Goal: Transaction & Acquisition: Purchase product/service

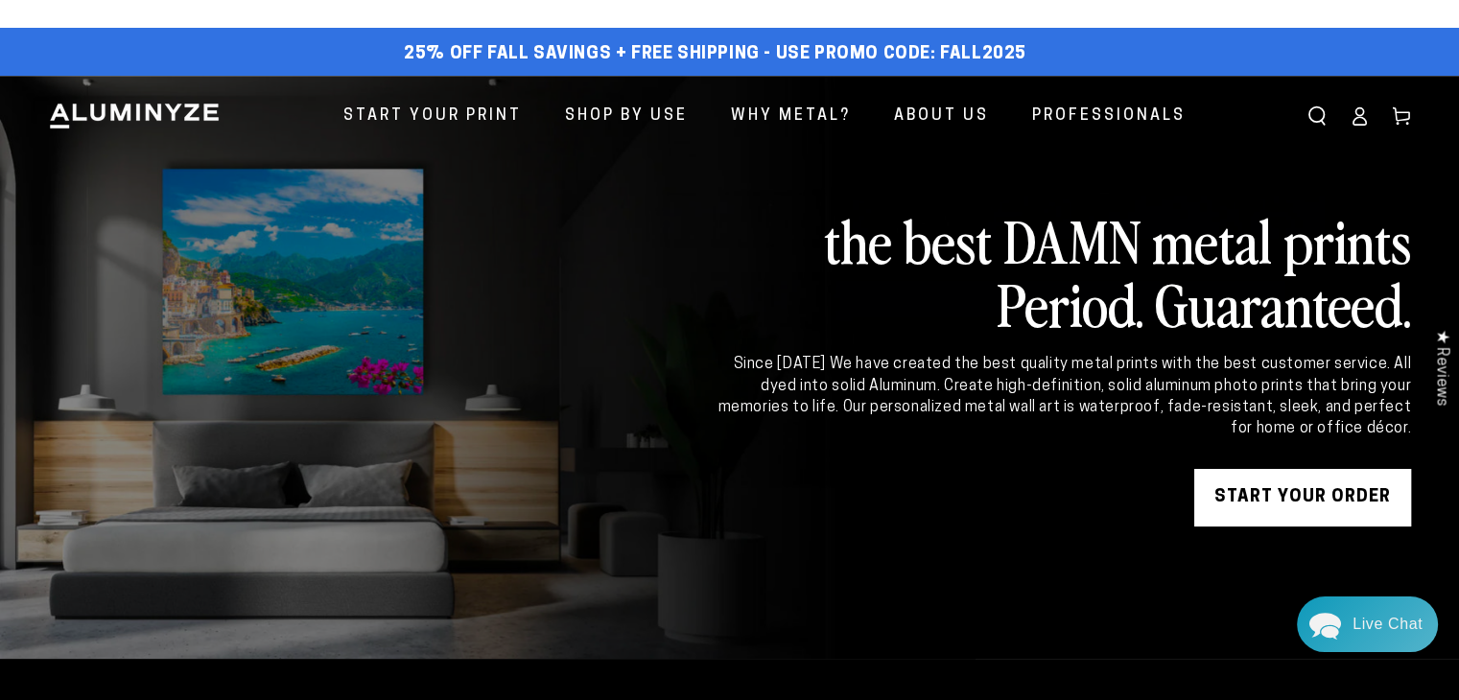
click at [1365, 116] on icon at bounding box center [1359, 115] width 19 height 19
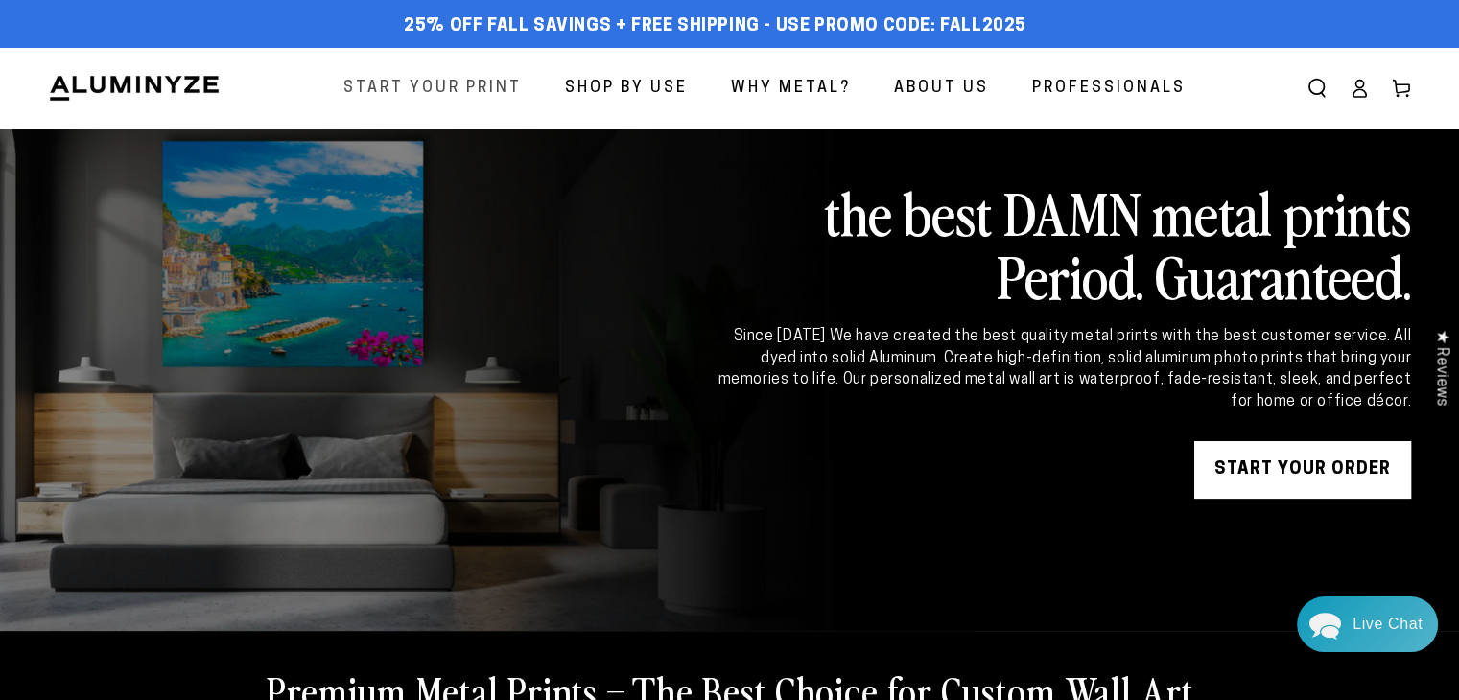
click at [453, 87] on span "Start Your Print" at bounding box center [432, 89] width 178 height 28
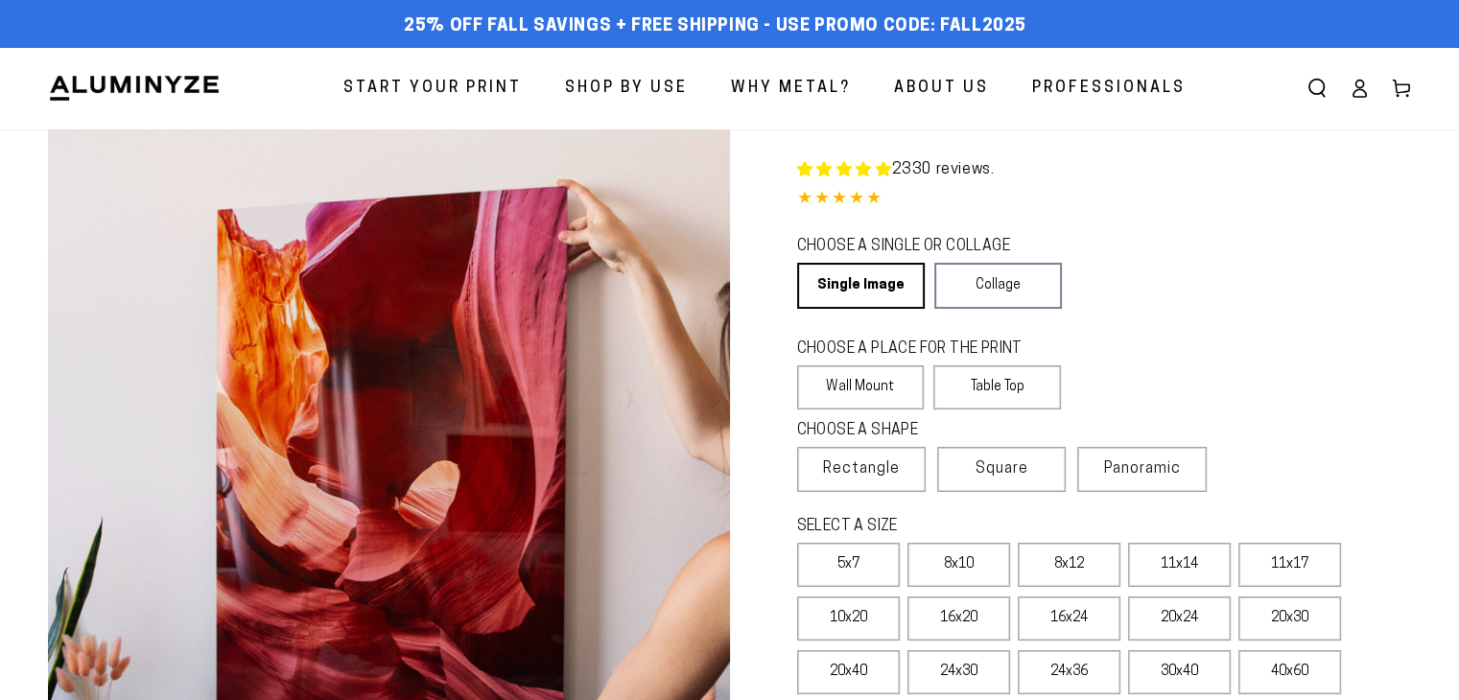
select select "**********"
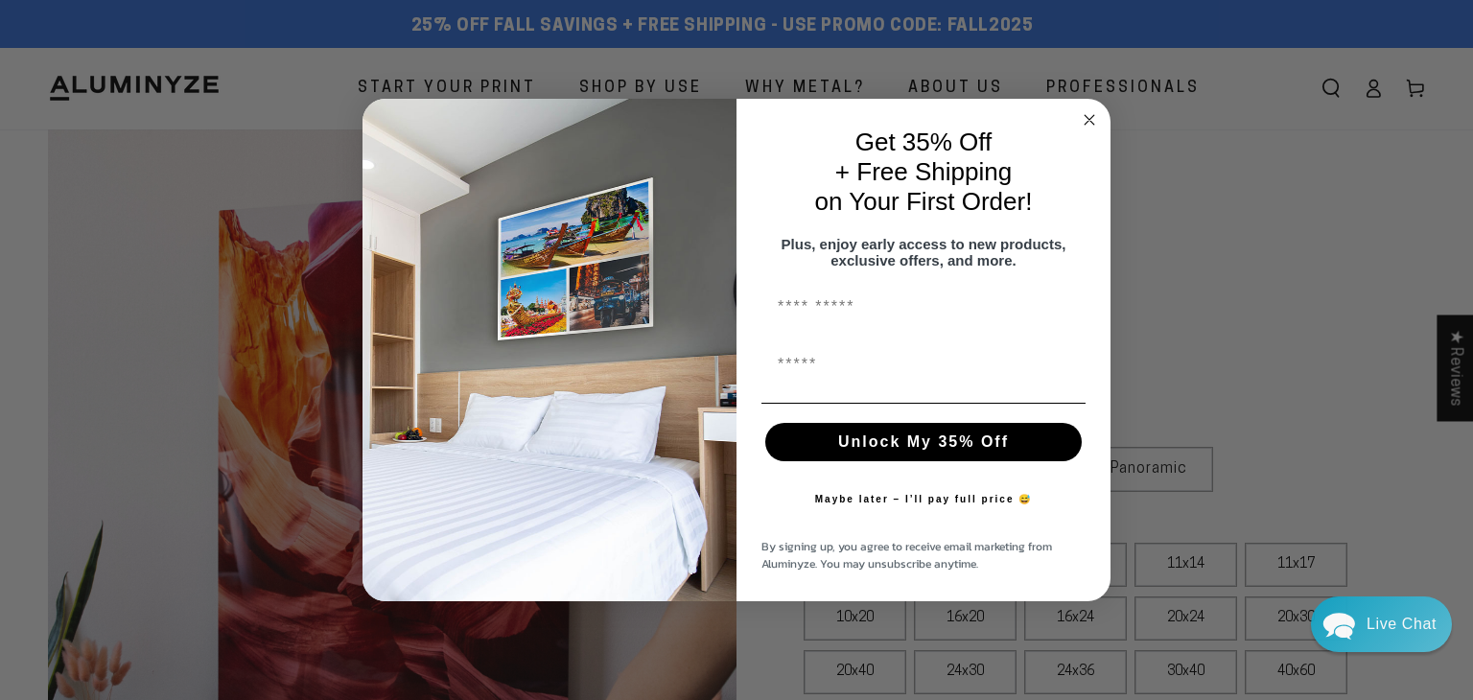
click at [1086, 109] on circle "Close dialog" at bounding box center [1090, 120] width 22 height 22
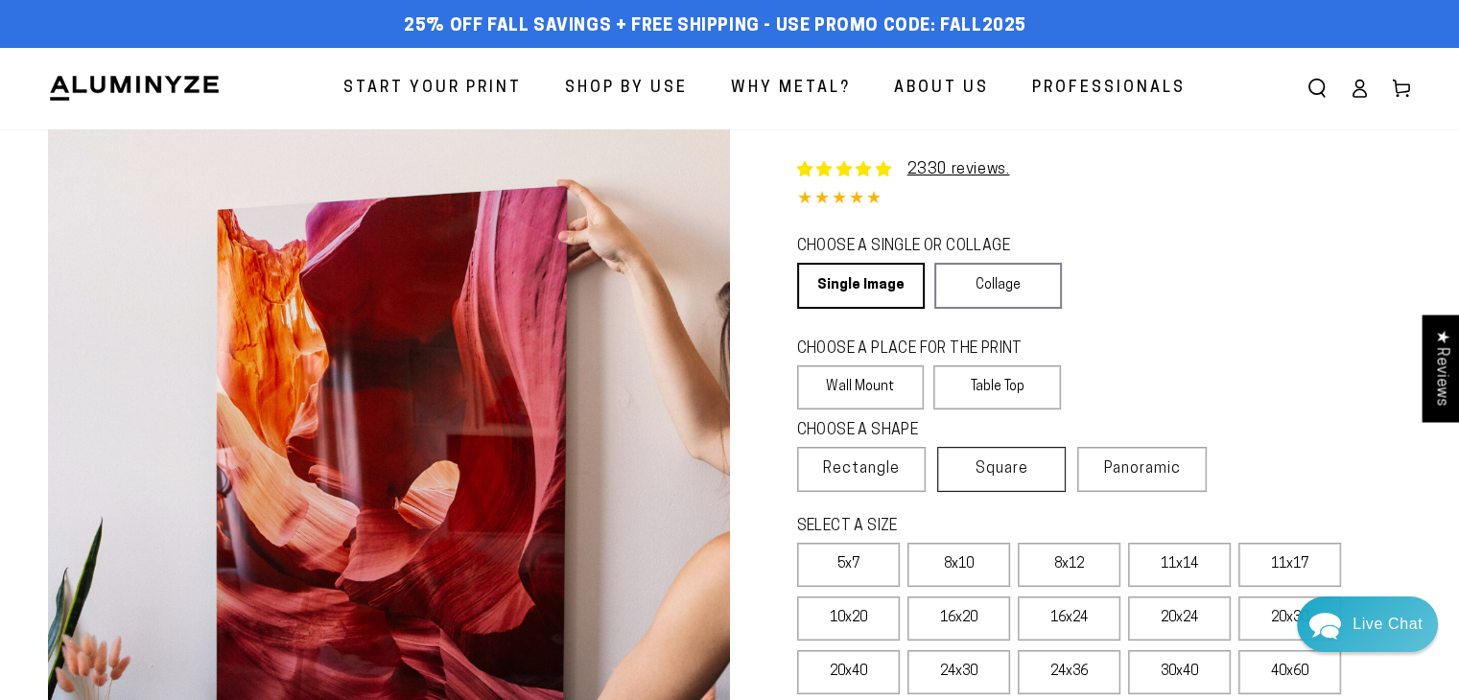
click at [991, 476] on span "Square" at bounding box center [1002, 469] width 53 height 23
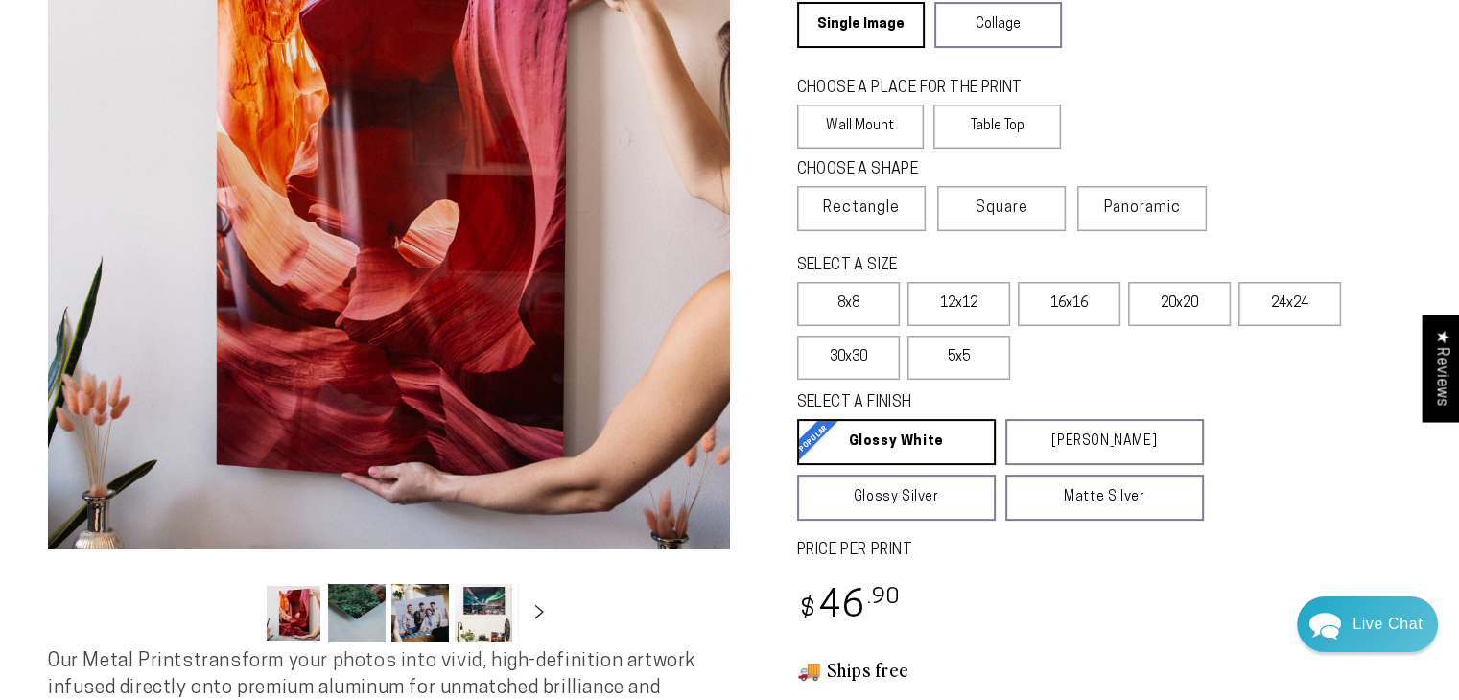
scroll to position [261, 0]
click at [1069, 300] on label "16x16" at bounding box center [1069, 304] width 103 height 44
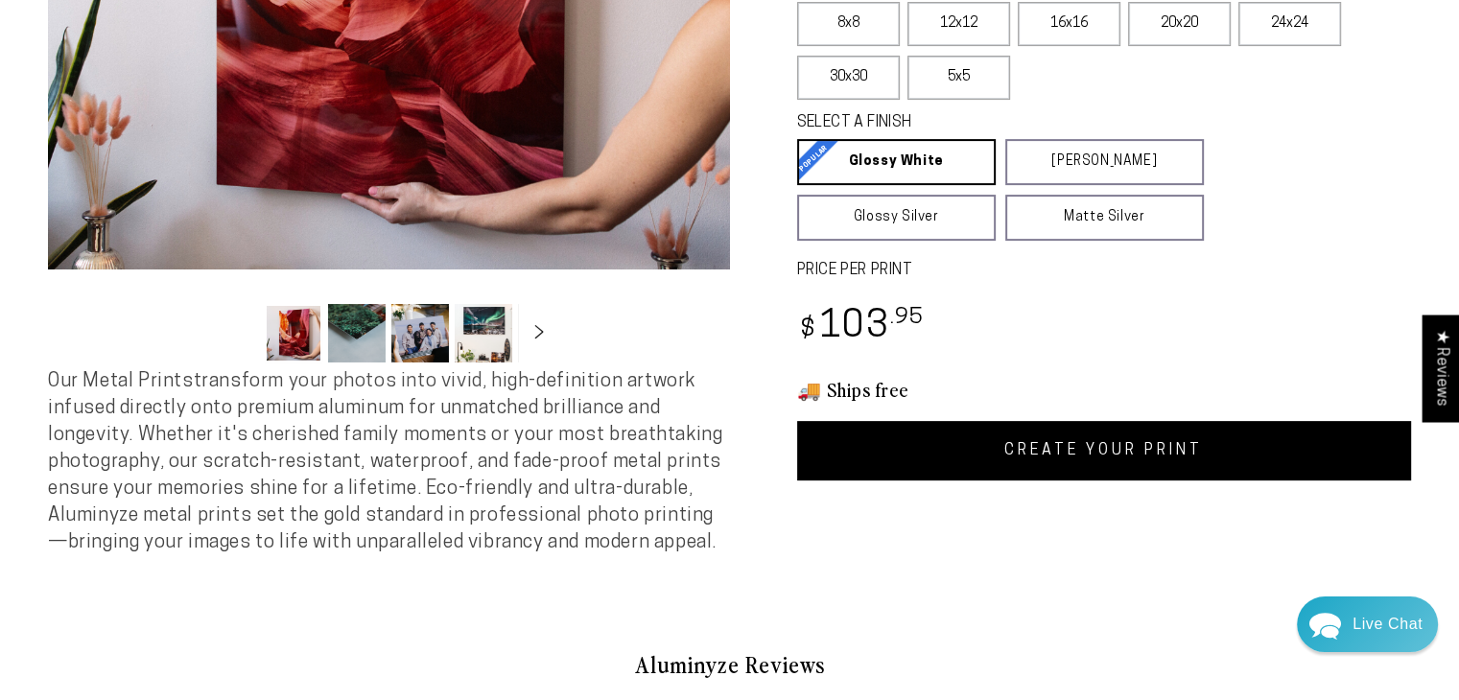
scroll to position [551, 0]
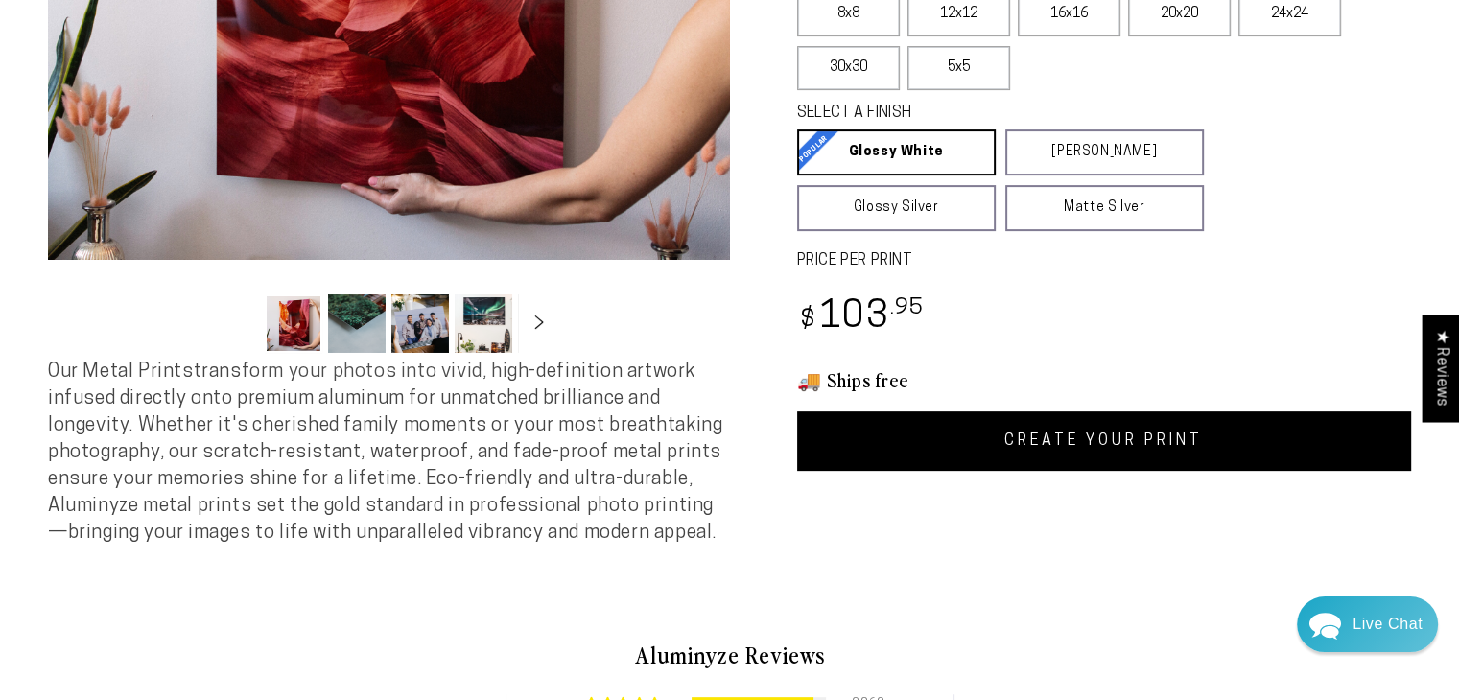
click at [1005, 450] on link "CREATE YOUR PRINT" at bounding box center [1104, 441] width 615 height 59
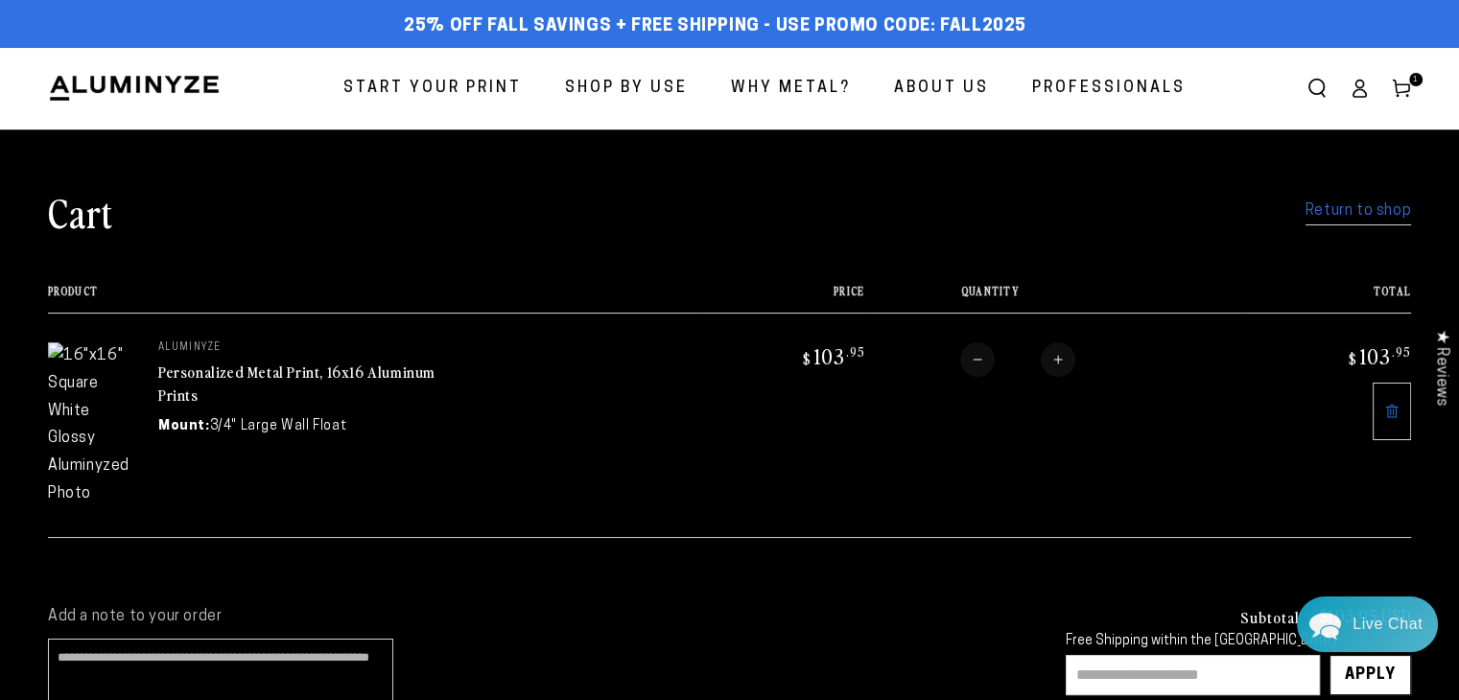
click at [465, 90] on span "Start Your Print" at bounding box center [432, 89] width 178 height 28
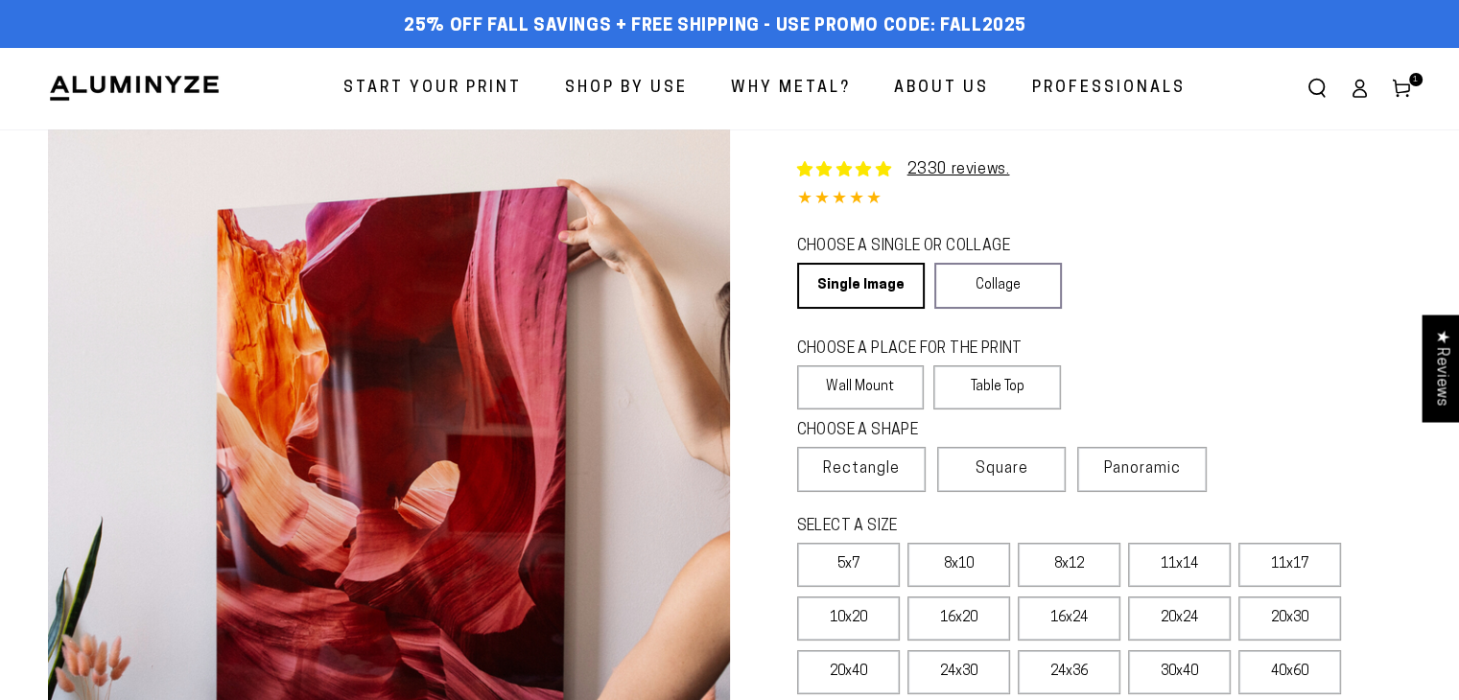
select select "**********"
click at [996, 468] on span "Square" at bounding box center [1002, 469] width 53 height 23
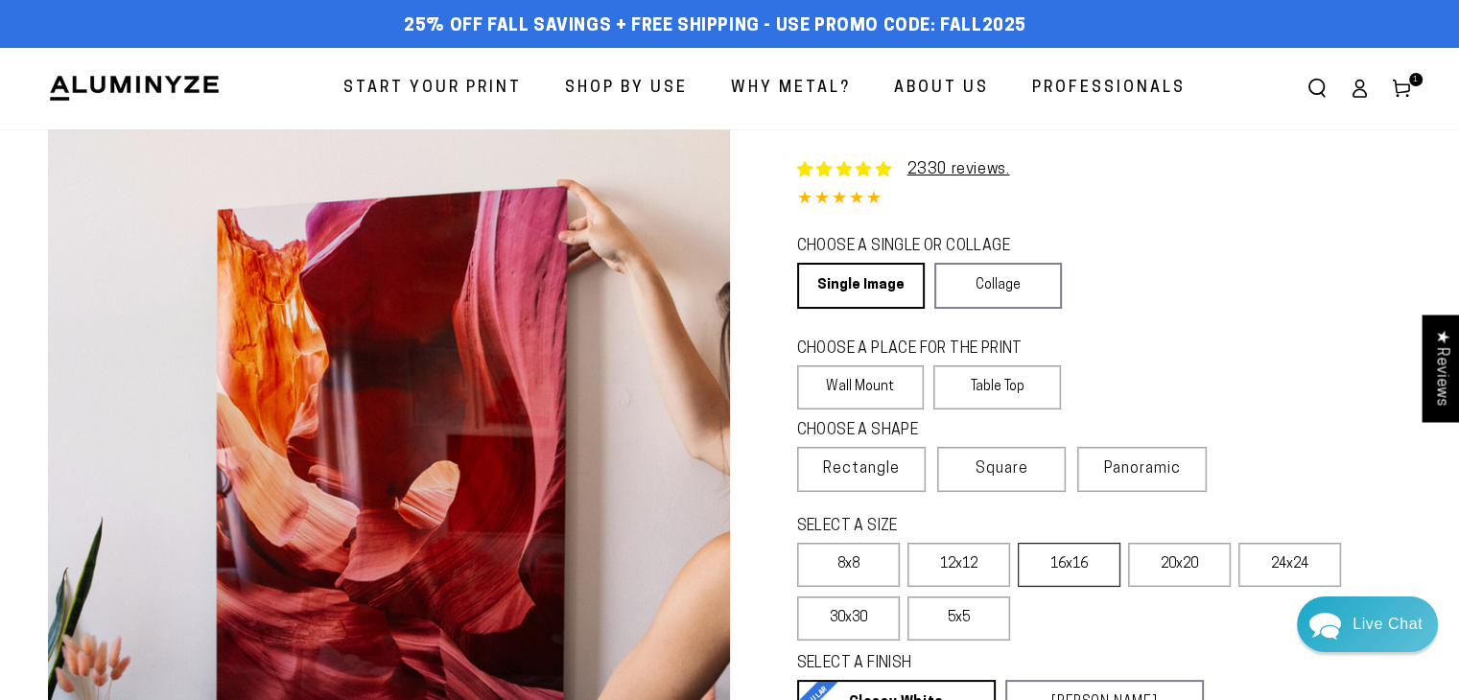
click at [1057, 563] on label "16x16" at bounding box center [1069, 565] width 103 height 44
click at [1408, 85] on use at bounding box center [1401, 89] width 16 height 17
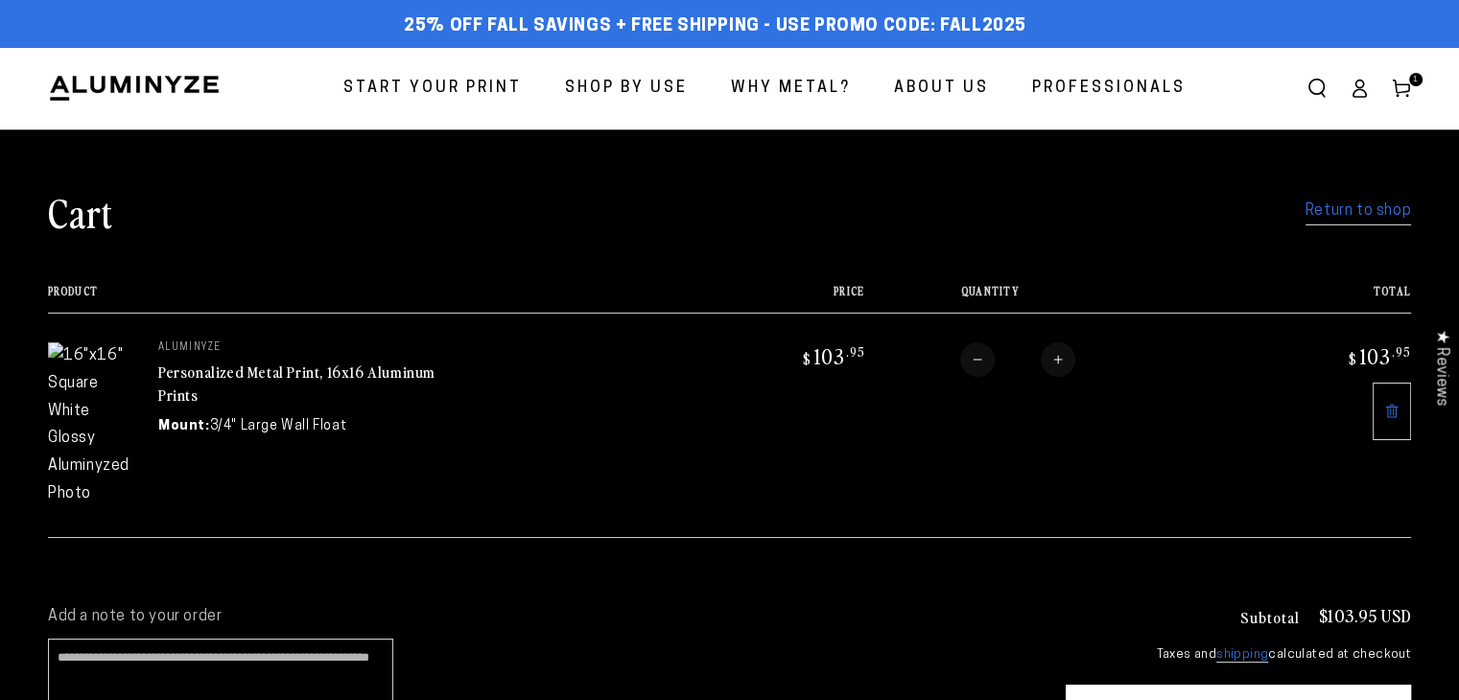
click at [158, 365] on link "Personalized Metal Print, 16x16 Aluminum Prints" at bounding box center [296, 384] width 277 height 46
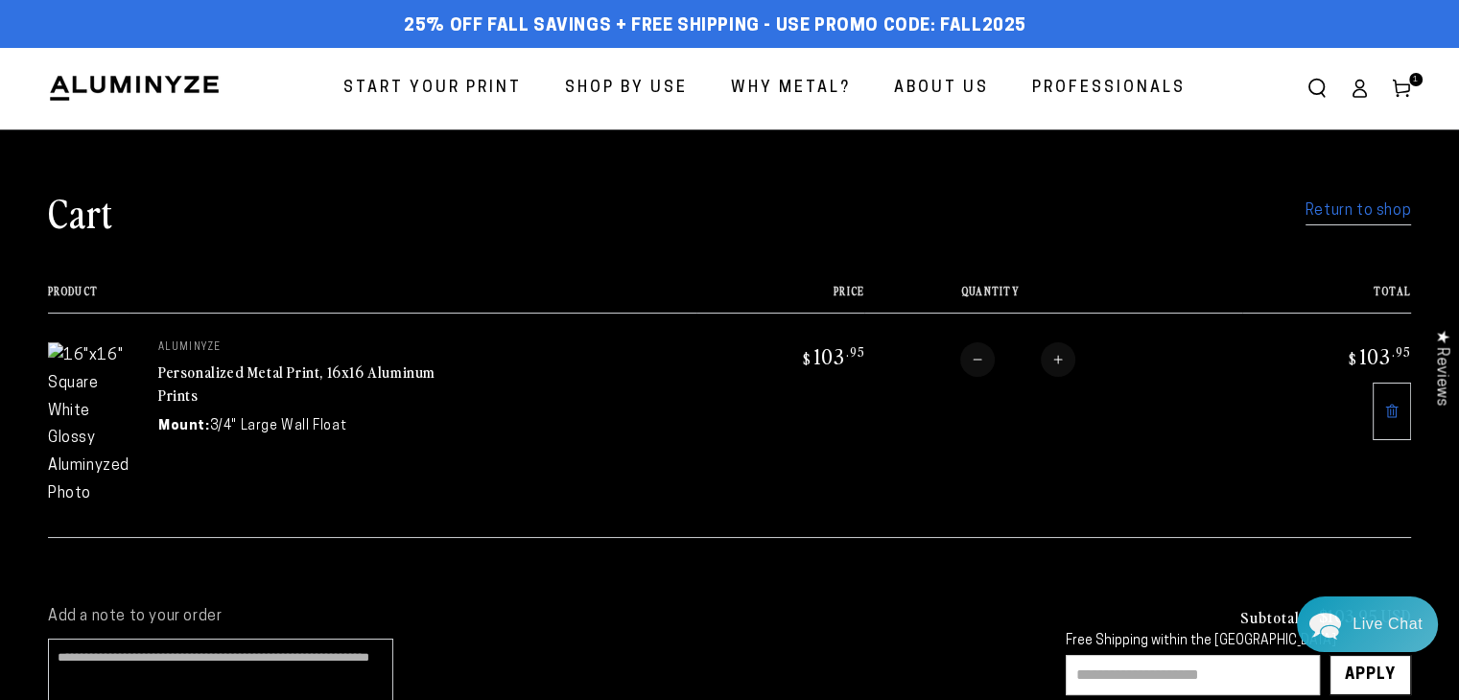
click at [746, 608] on cart-note "Add a note to your order" at bounding box center [537, 676] width 979 height 138
click at [1048, 355] on button "Increase quantity for Personalized Metal Print, 16x16 Aluminum Prints" at bounding box center [1058, 359] width 35 height 35
type input "*"
click at [973, 361] on button "Decrease quantity for Personalized Metal Print, 16x16 Aluminum Prints" at bounding box center [973, 359] width 35 height 35
type input "*"
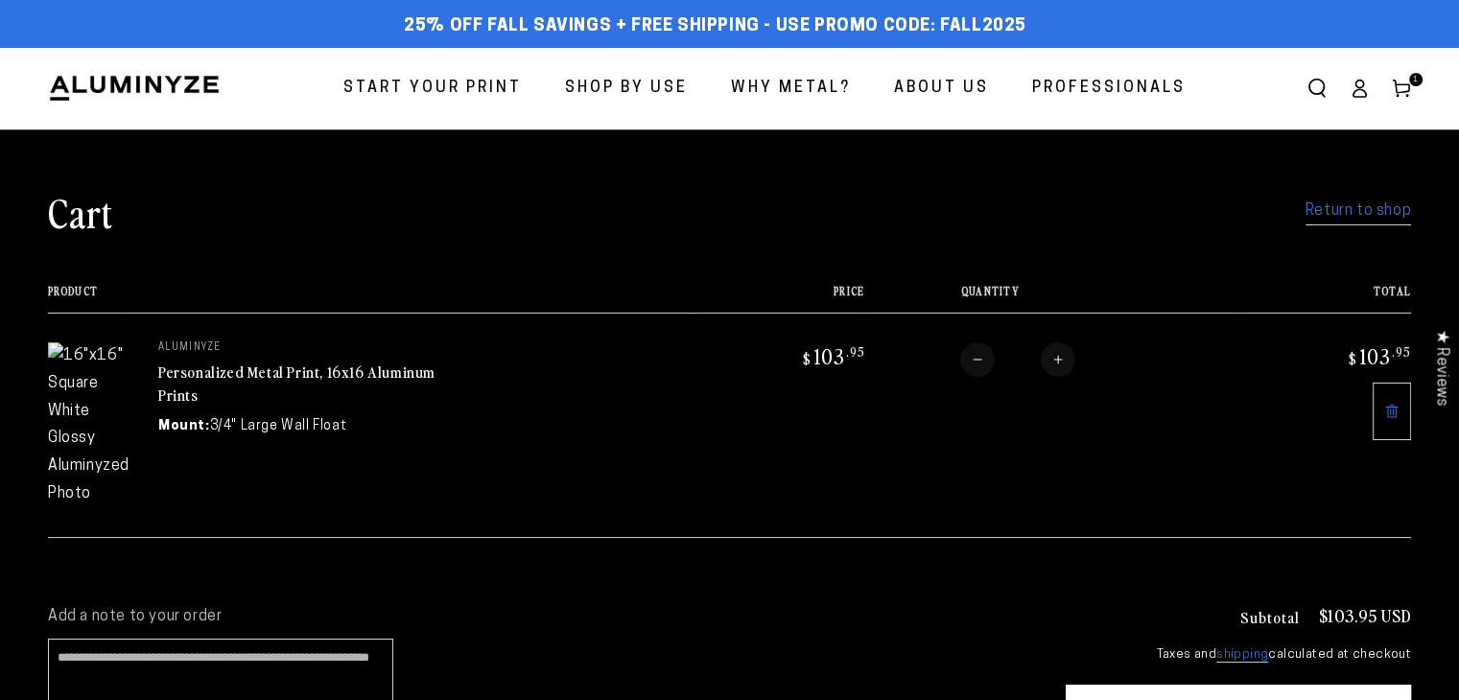
click at [438, 93] on span "Start Your Print" at bounding box center [432, 89] width 178 height 28
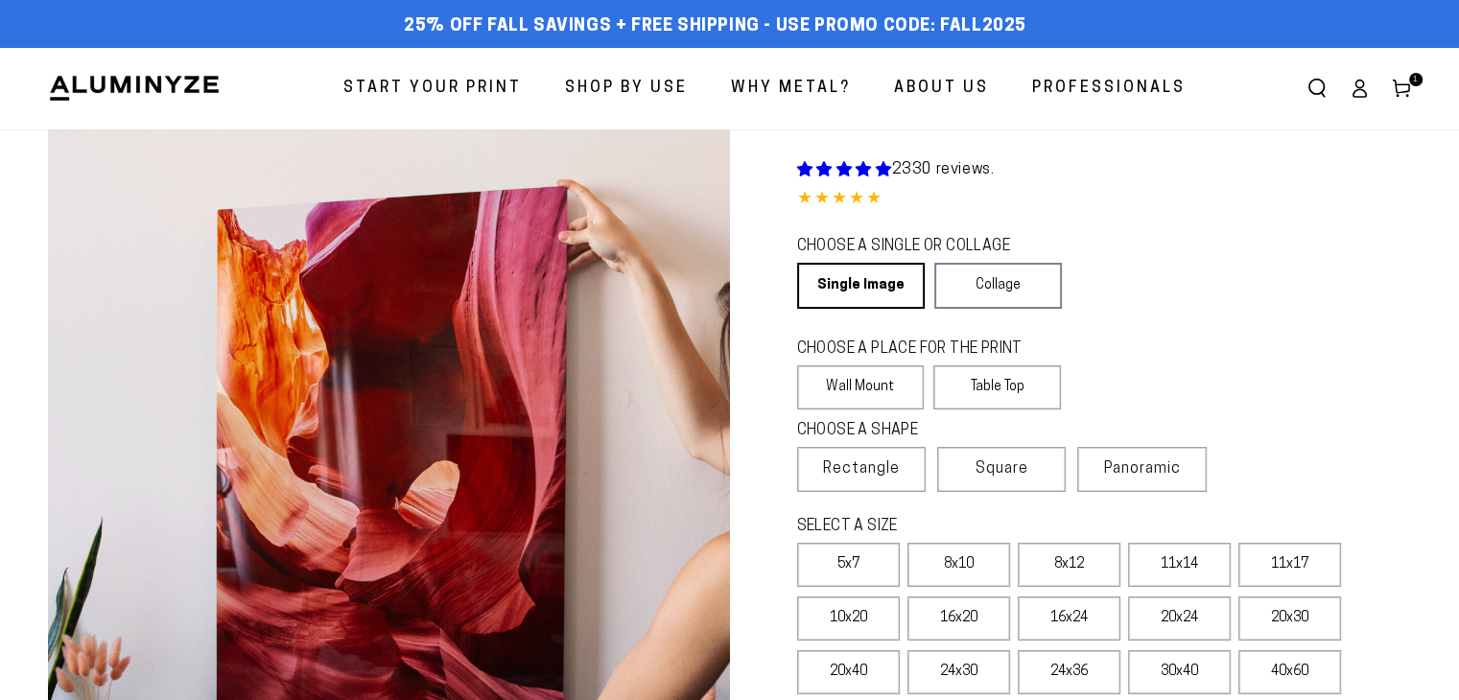
select select "**********"
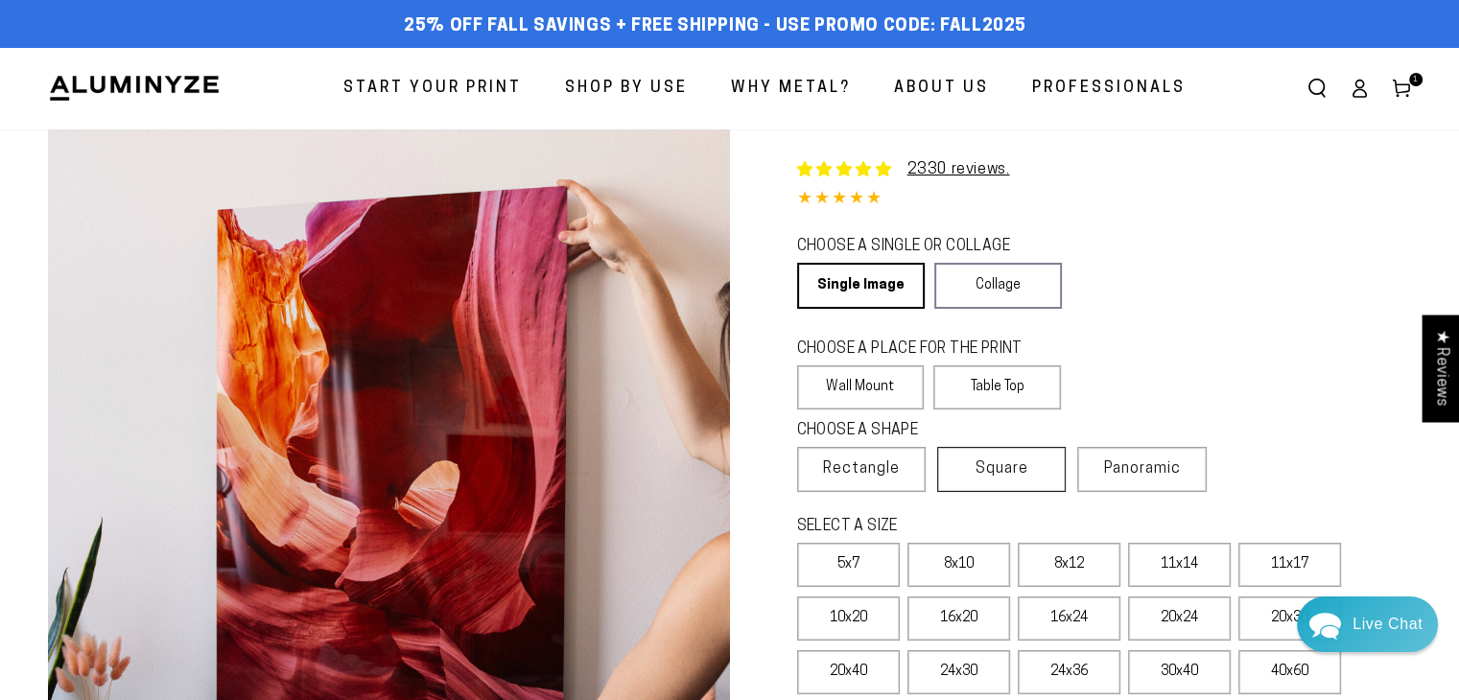
click at [1019, 460] on span "Square" at bounding box center [1002, 469] width 53 height 23
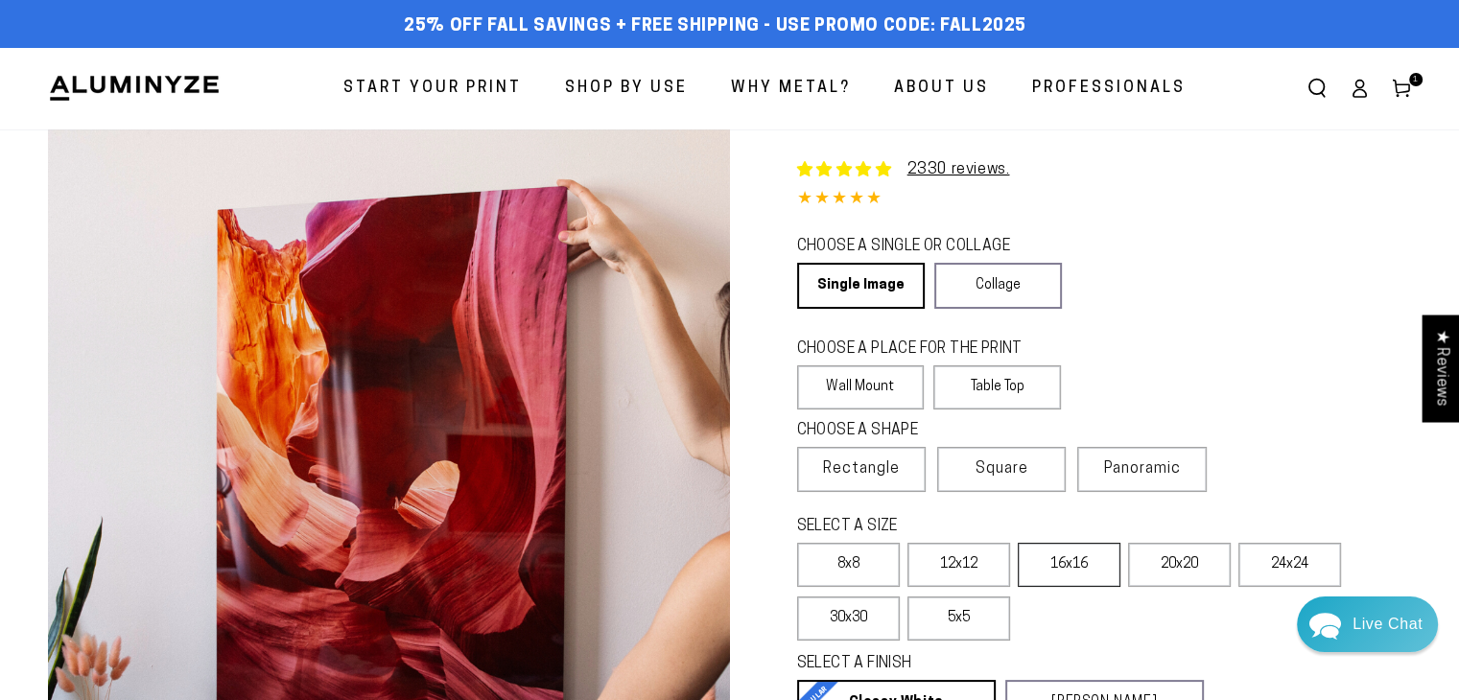
click at [1062, 561] on label "16x16" at bounding box center [1069, 565] width 103 height 44
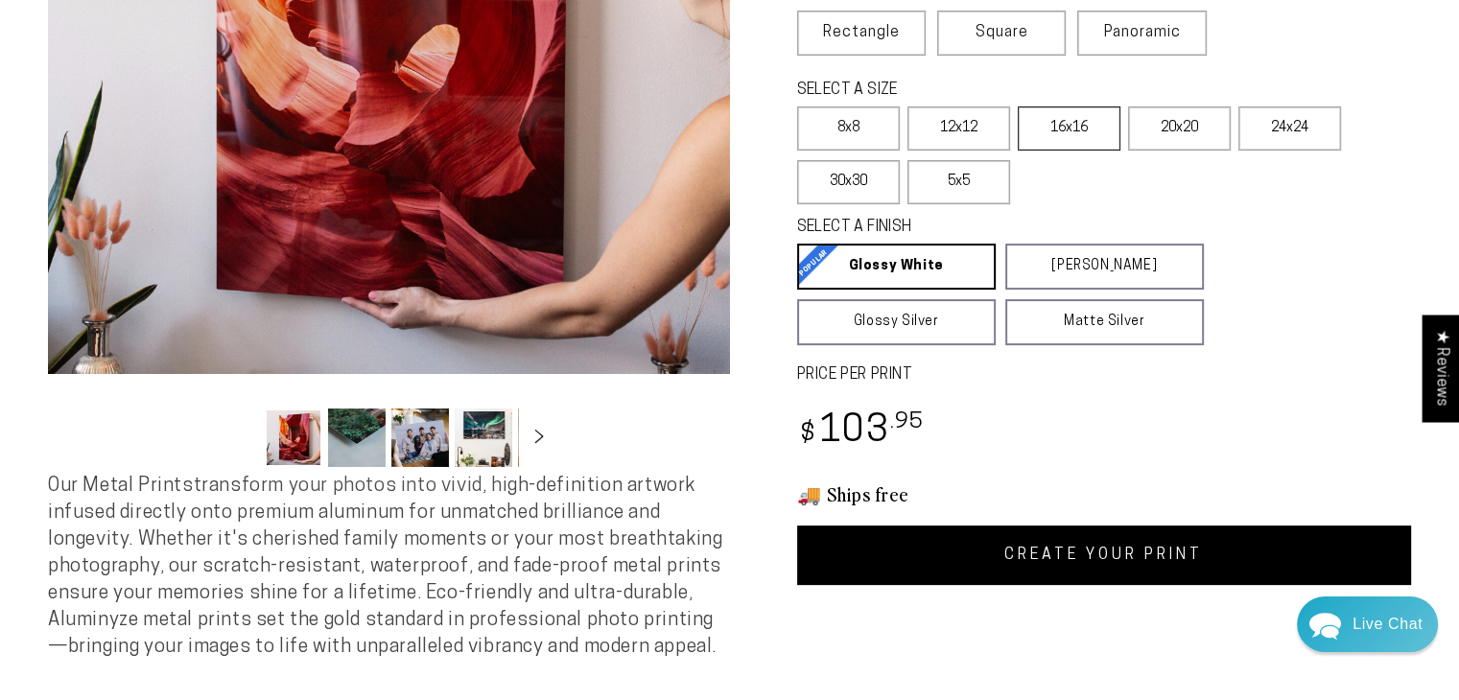
scroll to position [437, 0]
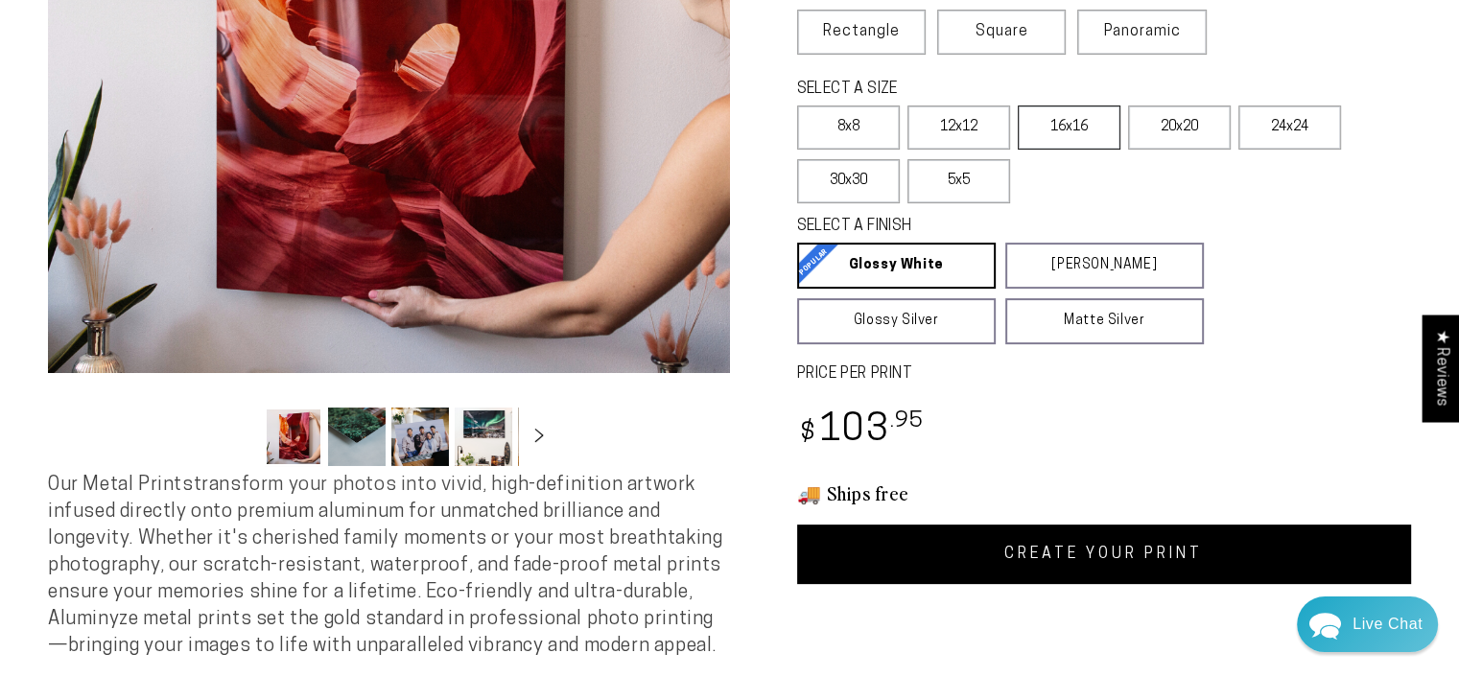
click at [1062, 561] on link "CREATE YOUR PRINT" at bounding box center [1104, 554] width 615 height 59
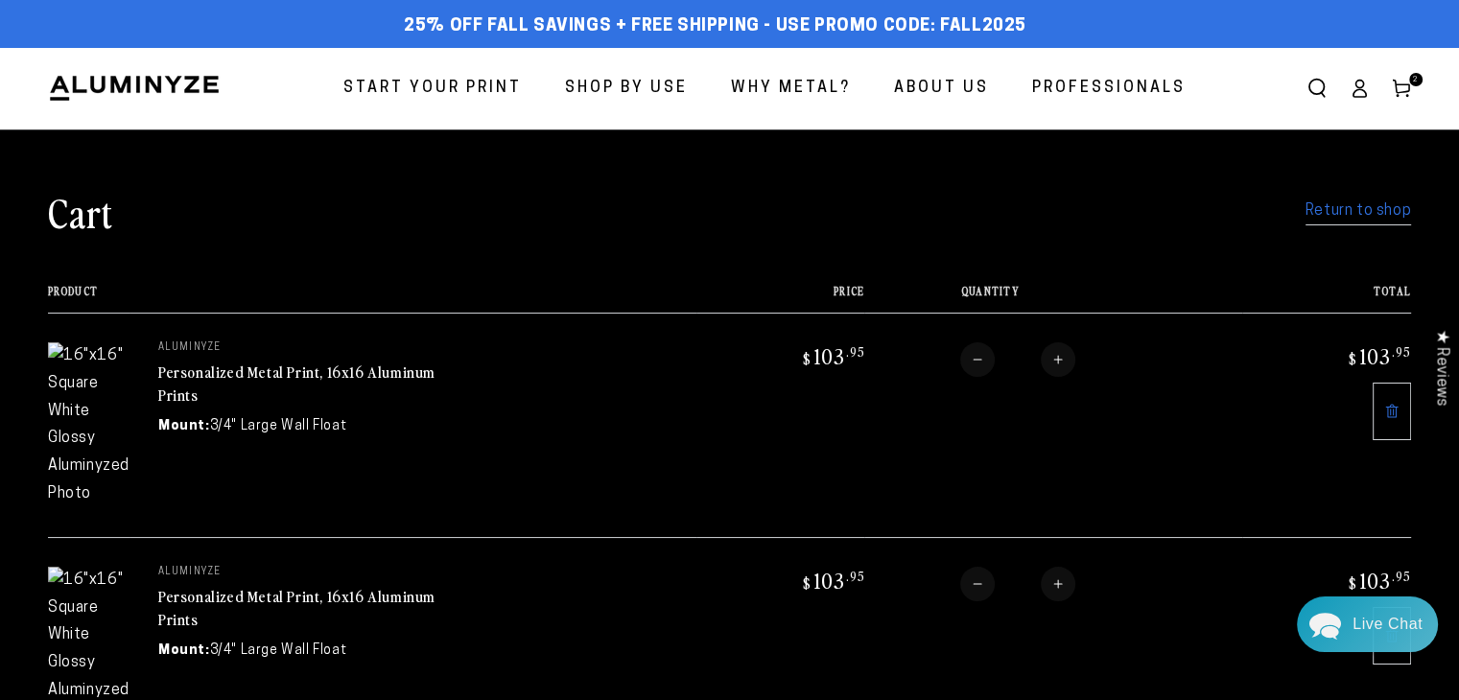
click at [1397, 628] on icon at bounding box center [1391, 635] width 15 height 15
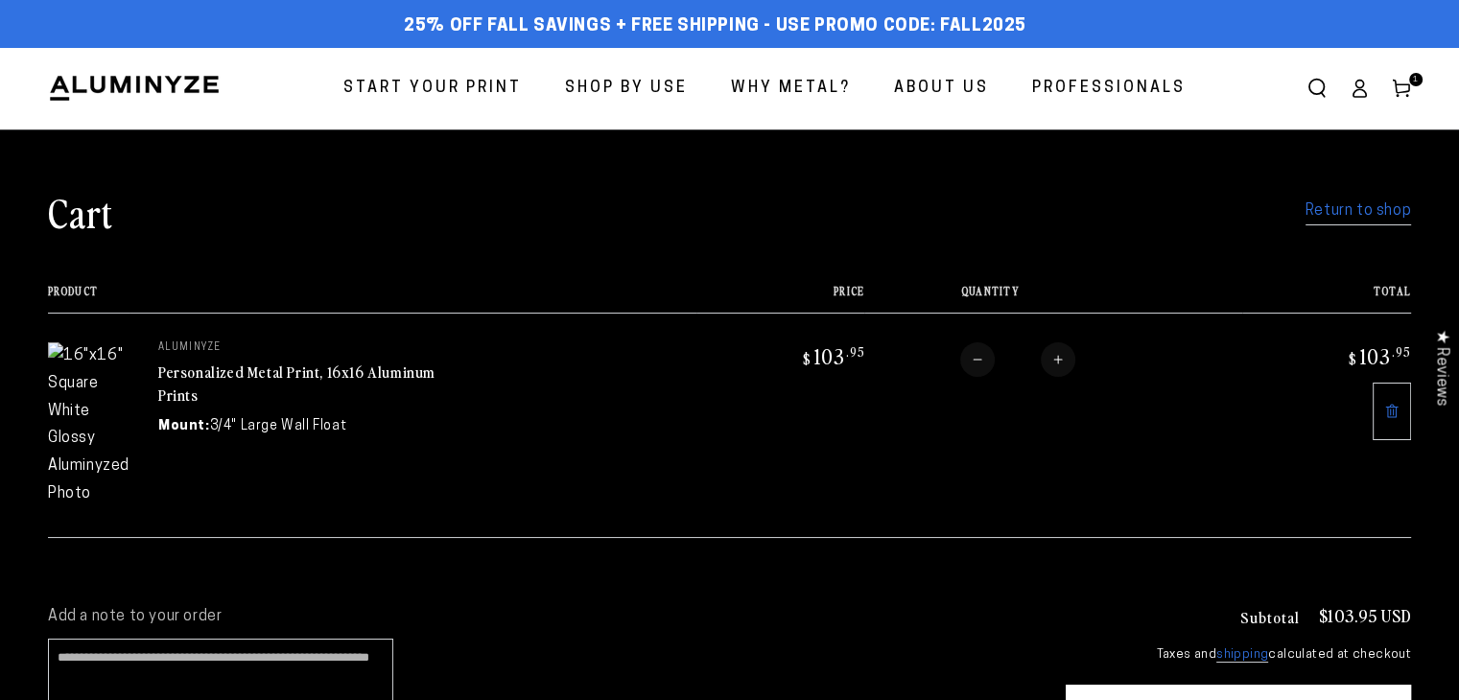
click at [1393, 392] on link at bounding box center [1392, 412] width 38 height 58
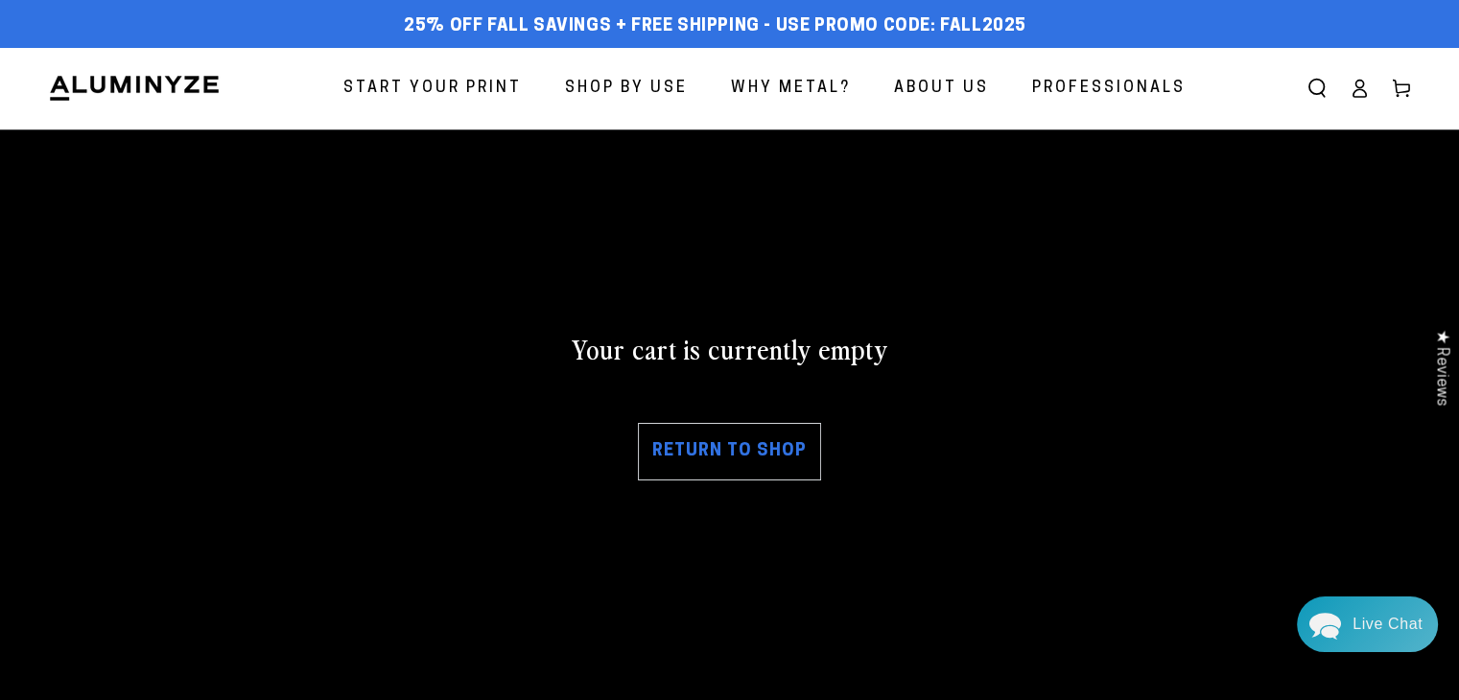
click at [710, 449] on link "Return to shop" at bounding box center [729, 452] width 183 height 58
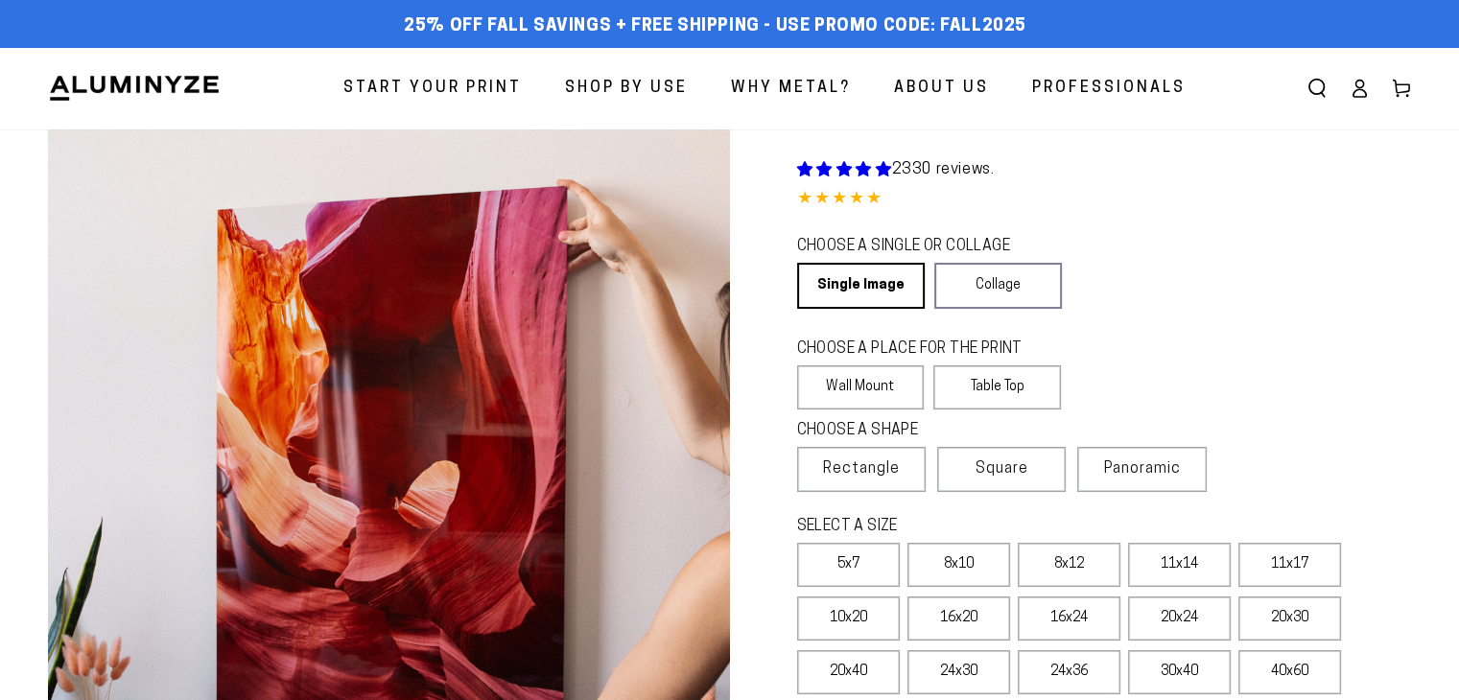
select select "**********"
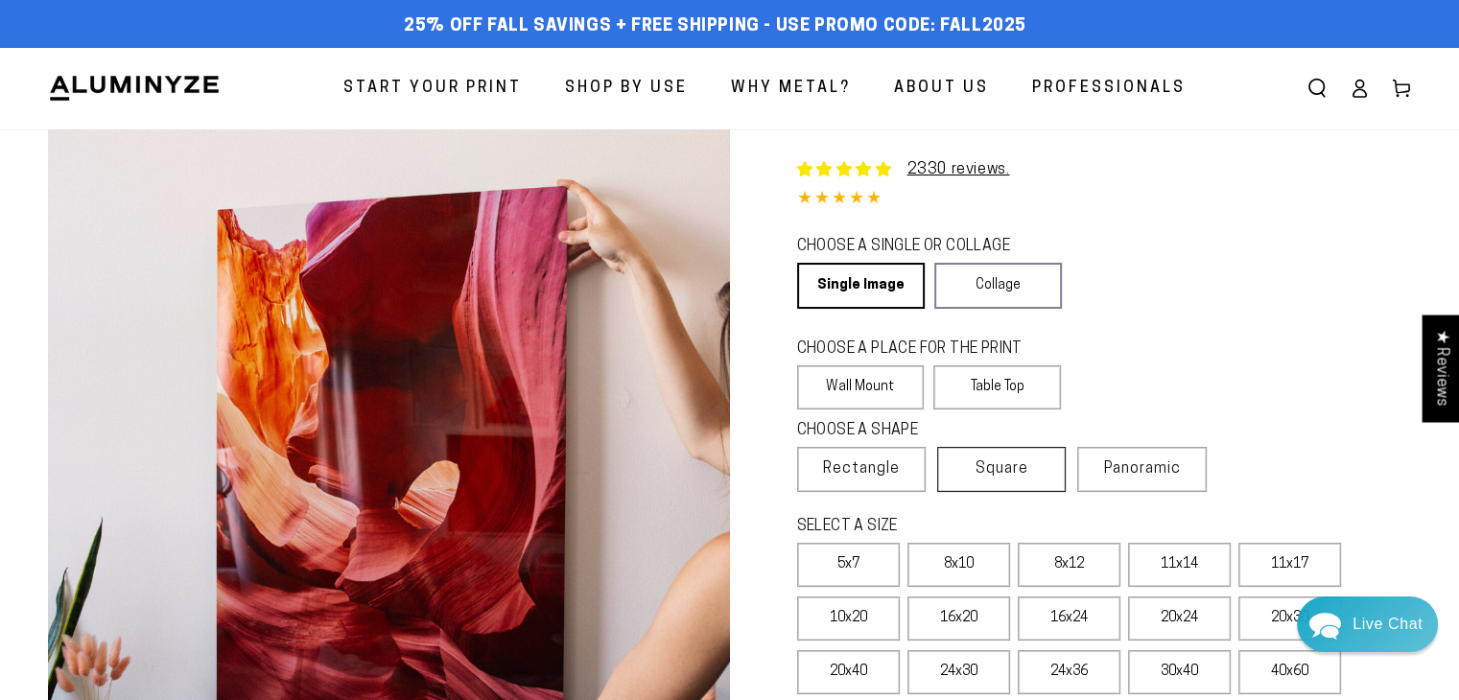
click at [1000, 472] on span "Square" at bounding box center [1002, 469] width 53 height 23
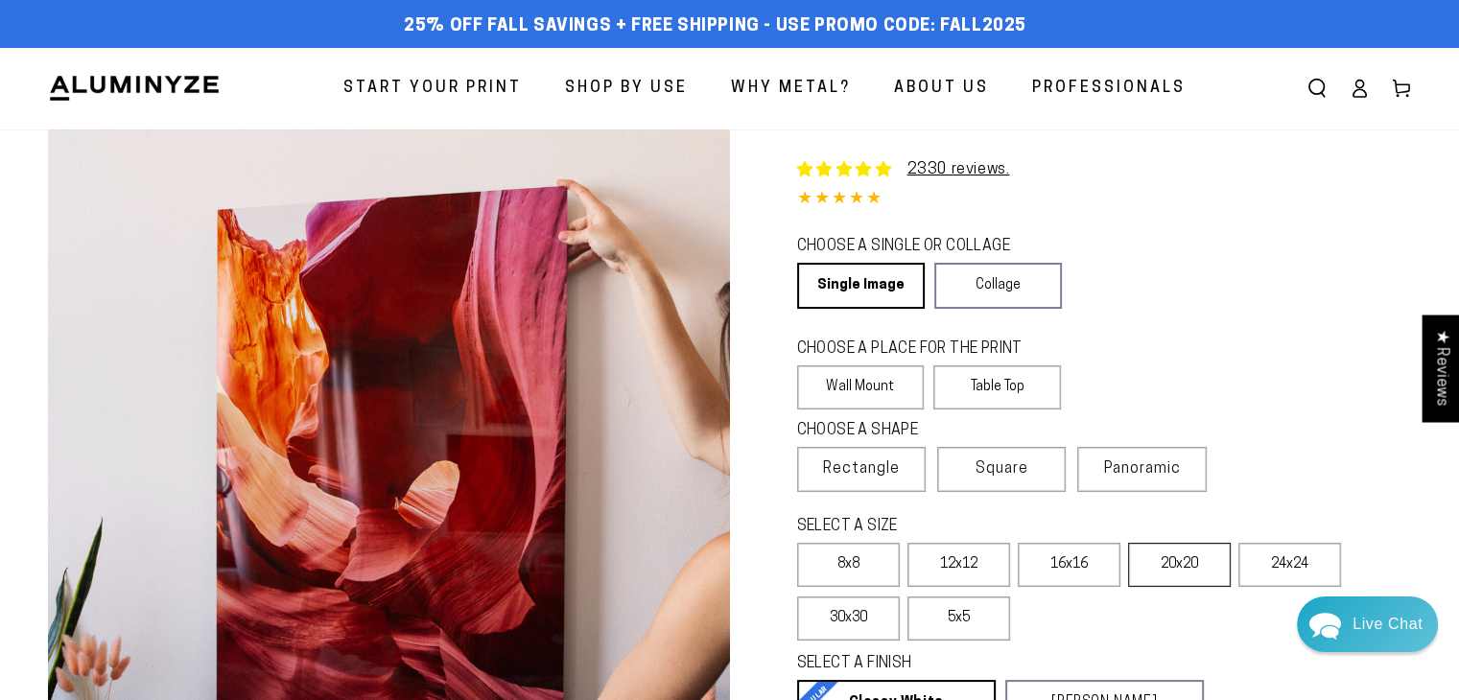
click at [1194, 577] on label "20x20" at bounding box center [1179, 565] width 103 height 44
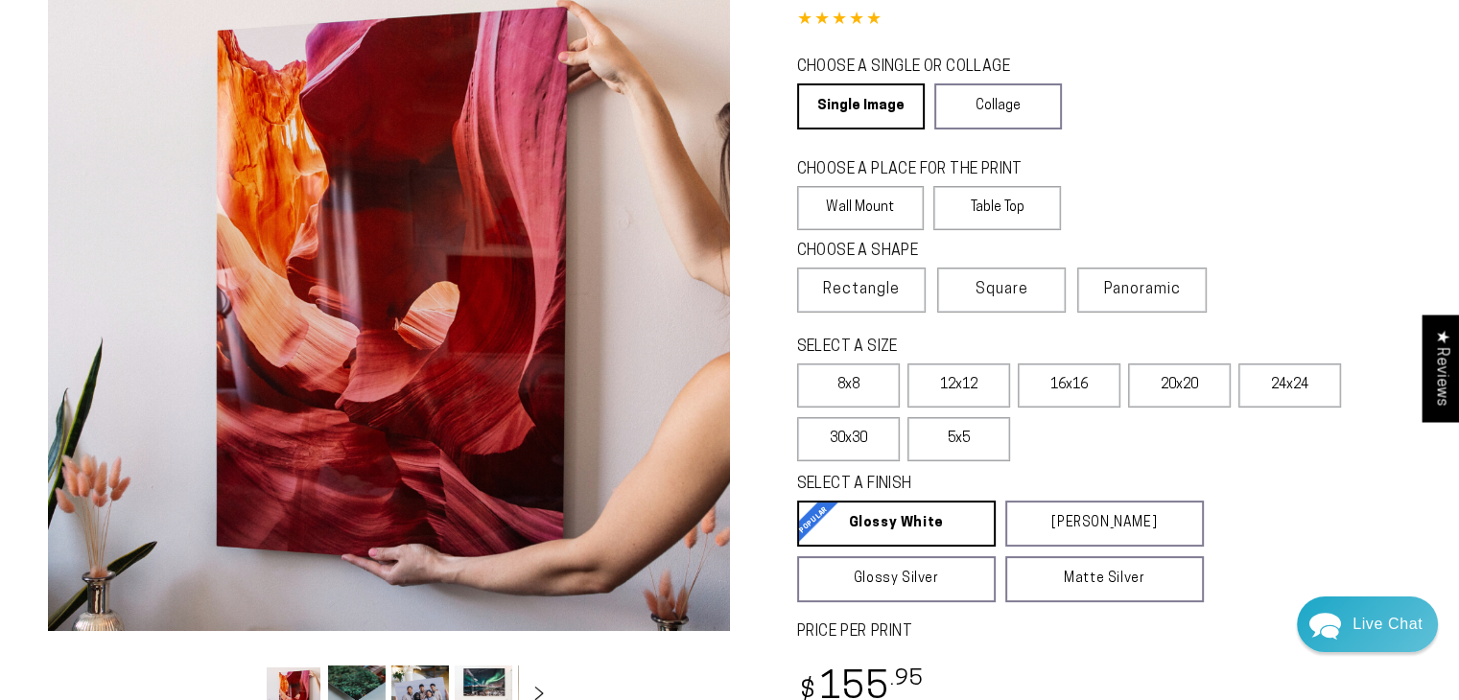
scroll to position [253, 0]
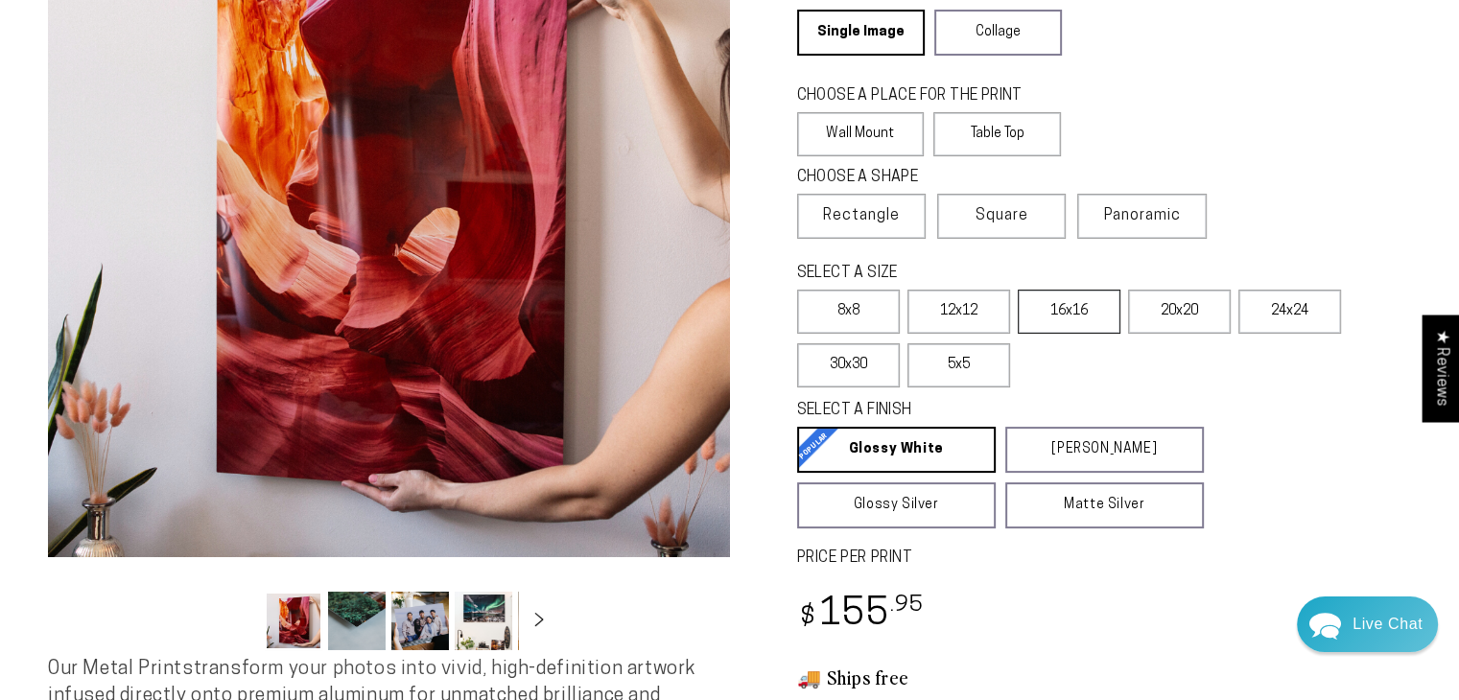
click at [1071, 316] on label "16x16" at bounding box center [1069, 312] width 103 height 44
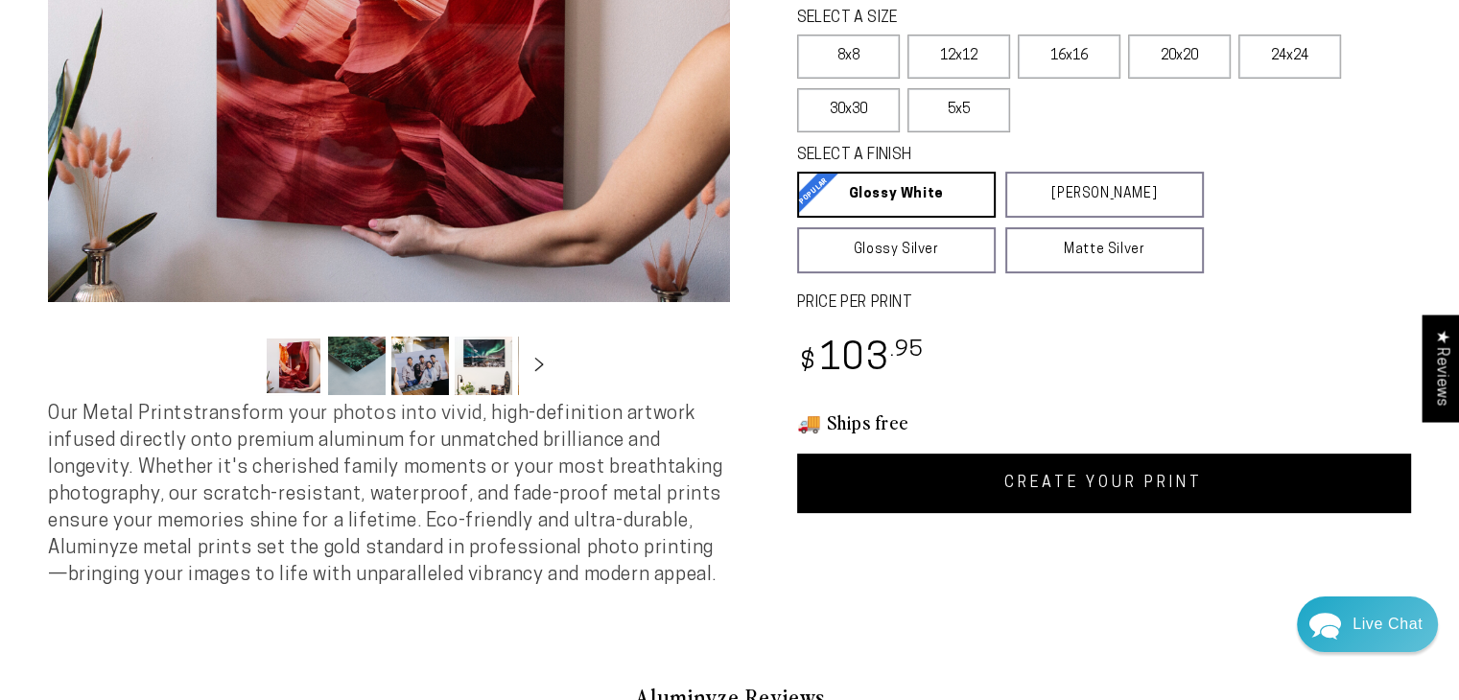
scroll to position [509, 0]
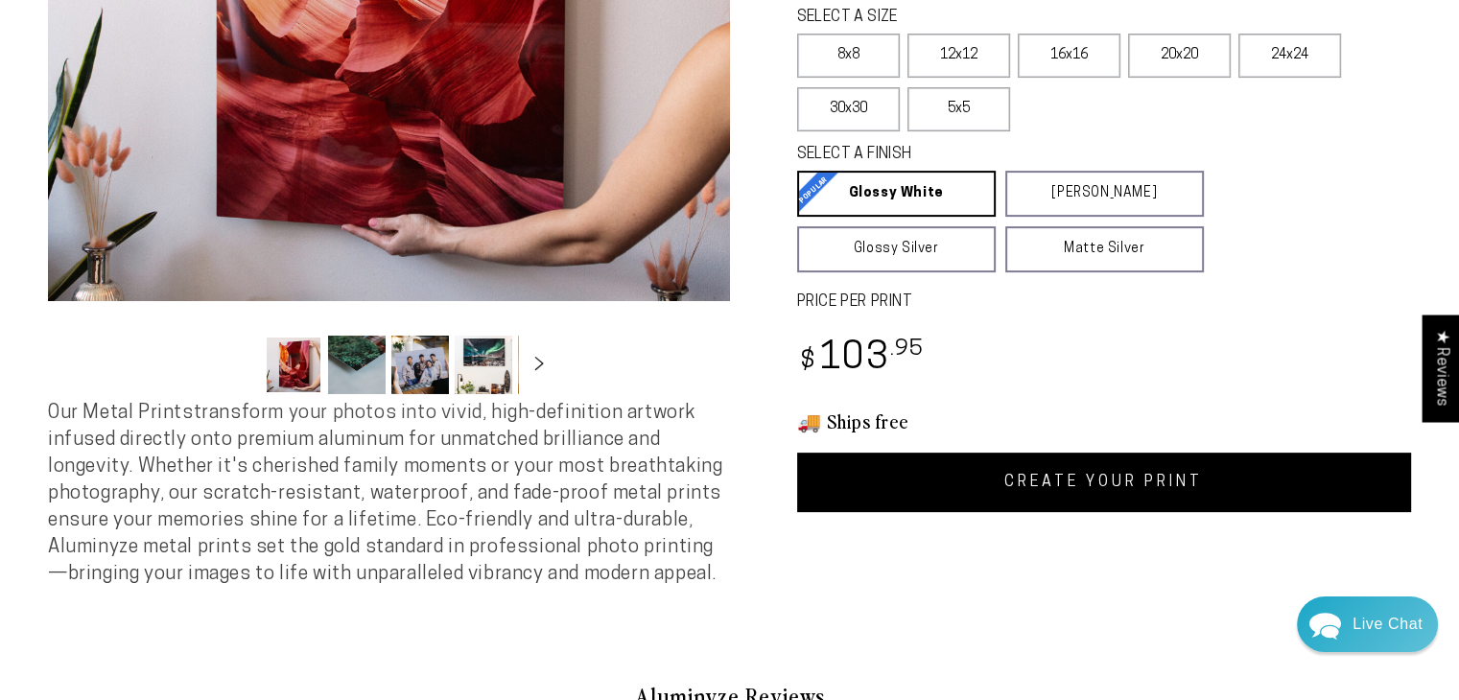
click at [1099, 490] on link "CREATE YOUR PRINT" at bounding box center [1104, 482] width 615 height 59
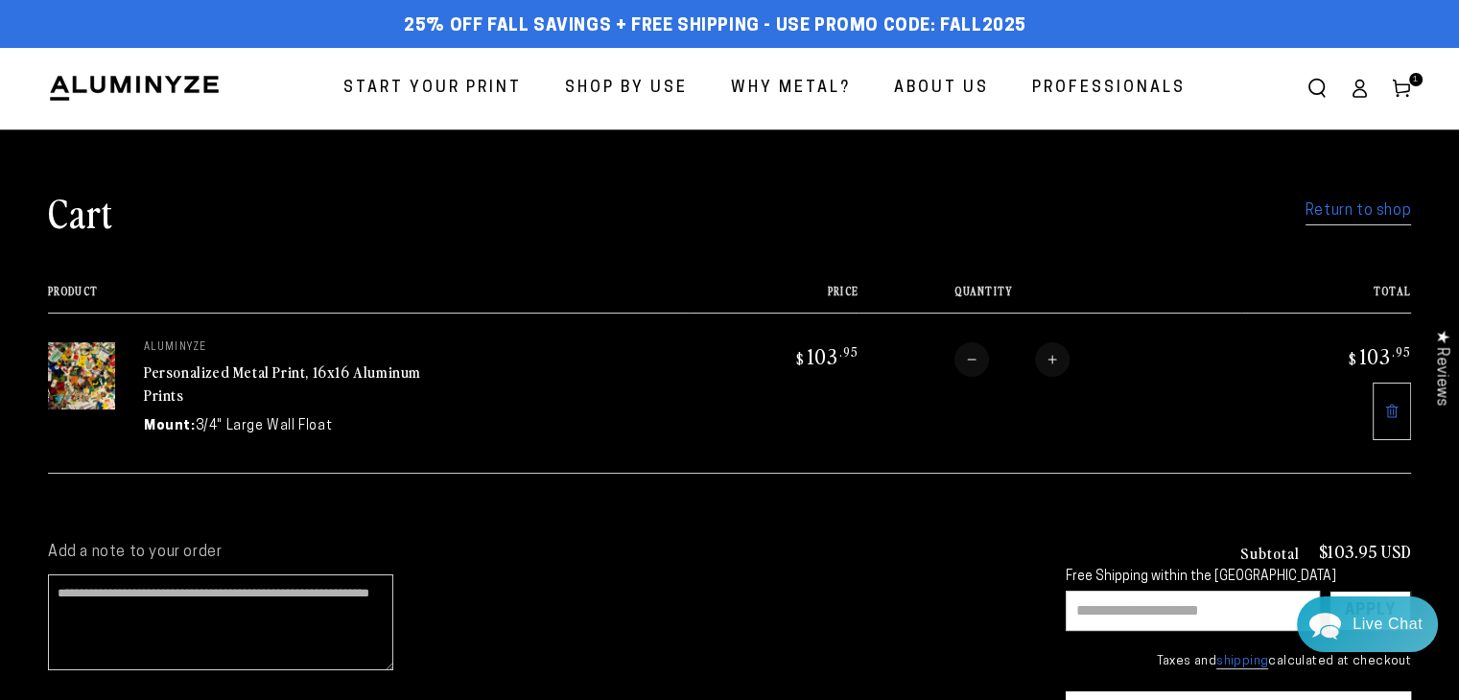
click at [455, 88] on span "Start Your Print" at bounding box center [432, 89] width 178 height 28
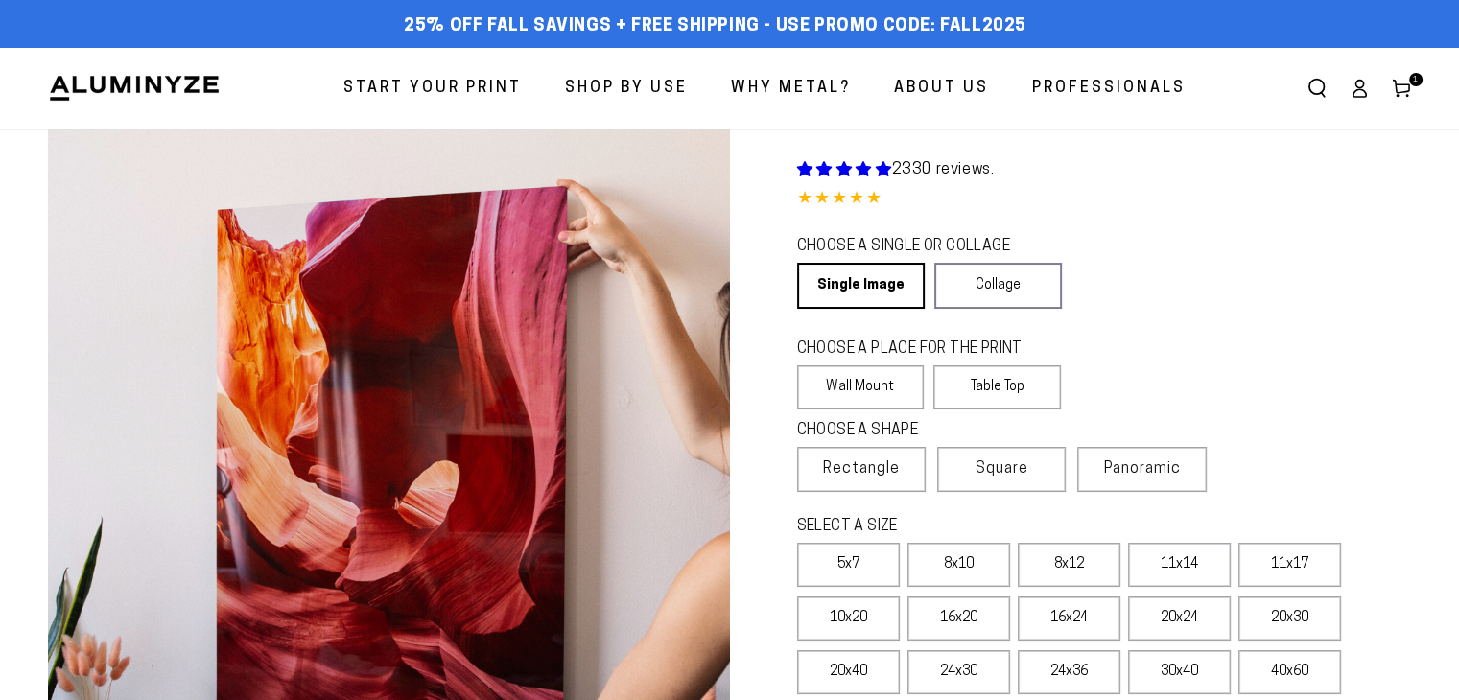
select select "**********"
click at [974, 454] on label "Square" at bounding box center [1001, 469] width 129 height 45
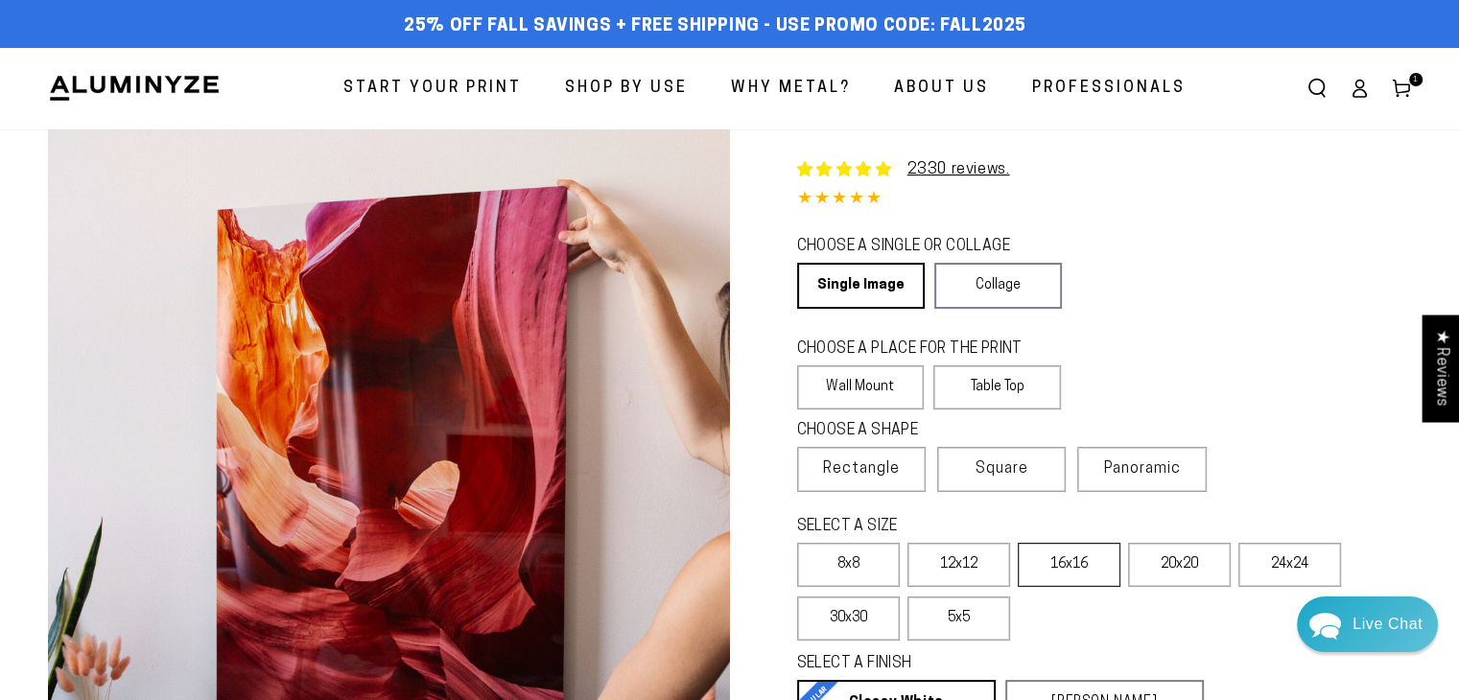
click at [1076, 575] on label "16x16" at bounding box center [1069, 565] width 103 height 44
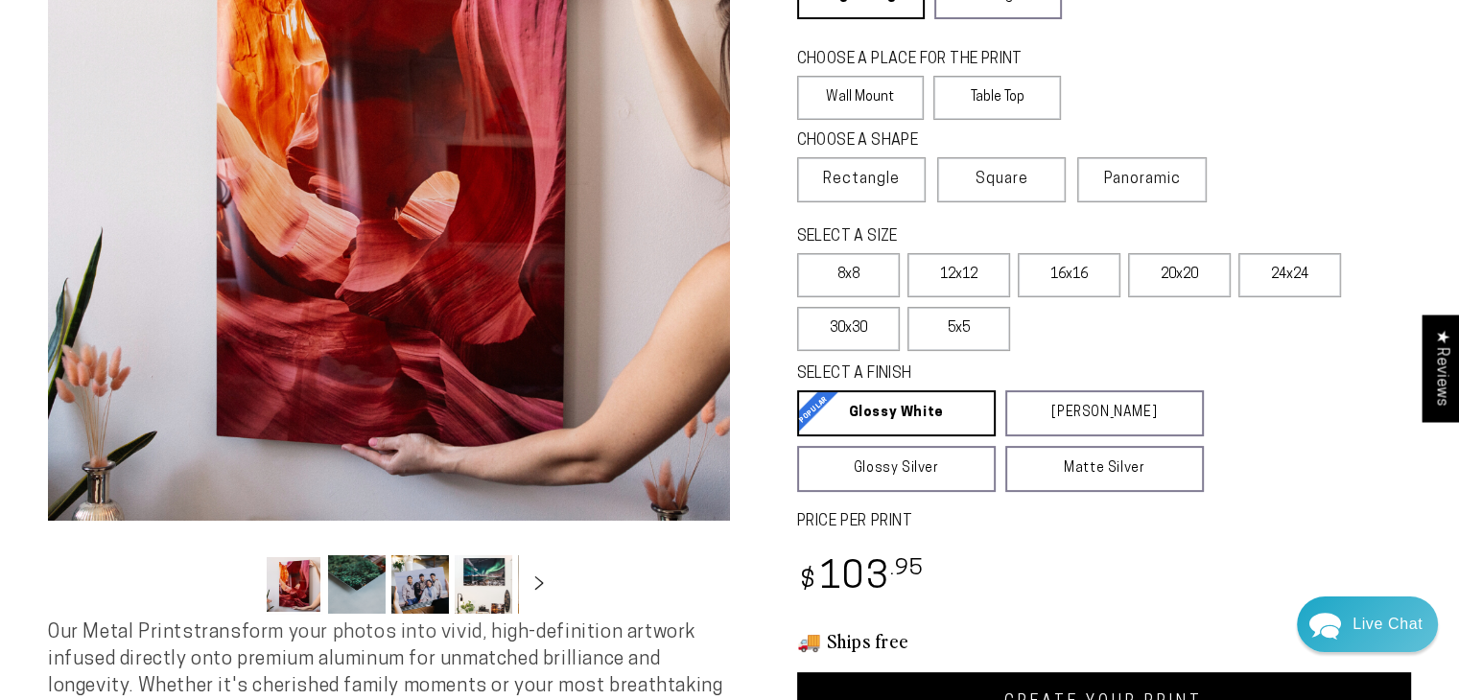
scroll to position [313, 0]
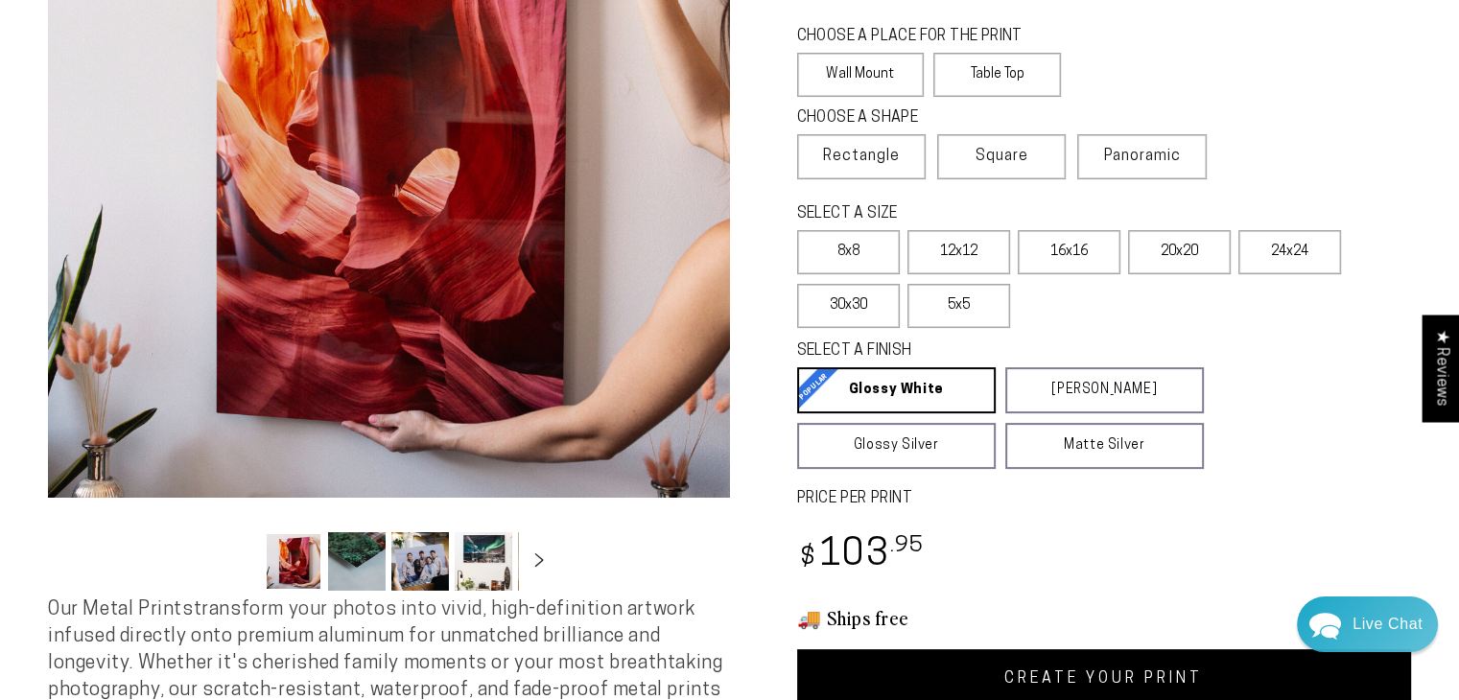
click at [1023, 664] on link "CREATE YOUR PRINT" at bounding box center [1104, 678] width 615 height 59
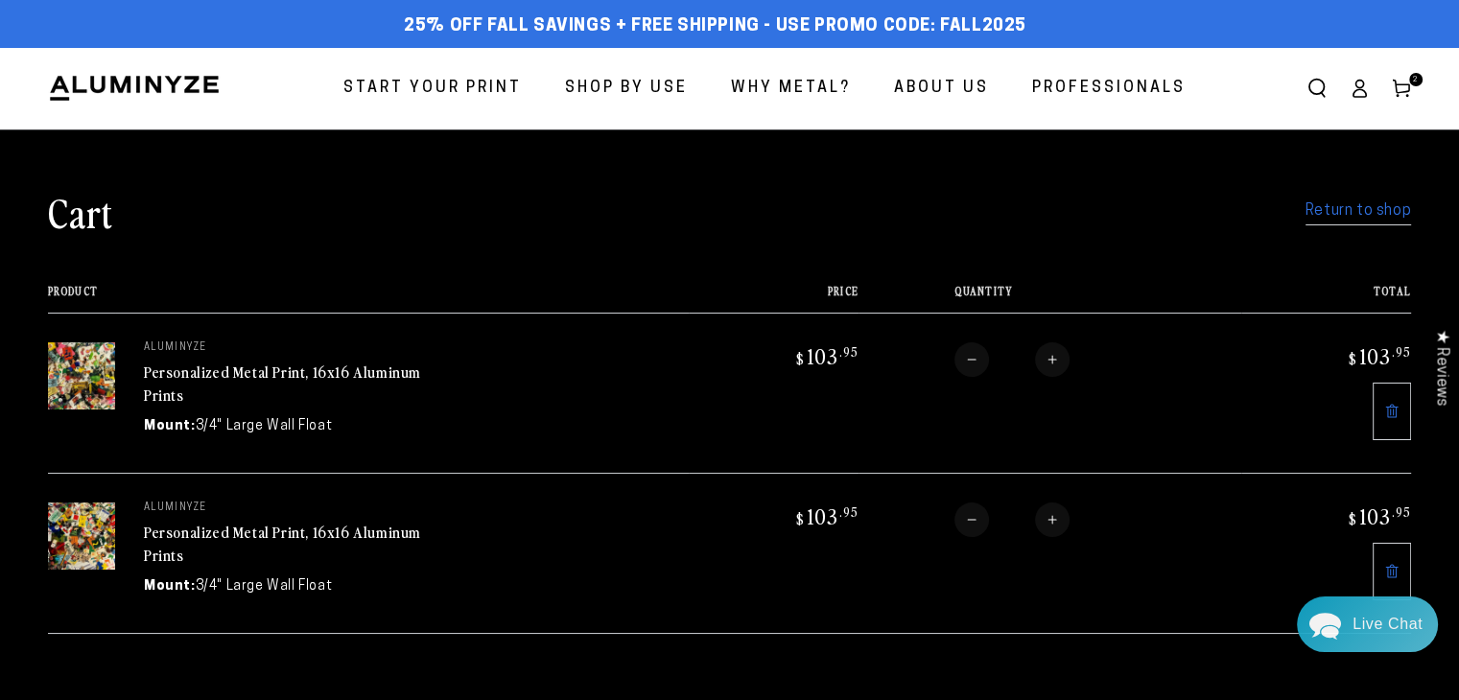
click at [1389, 565] on icon at bounding box center [1391, 571] width 15 height 15
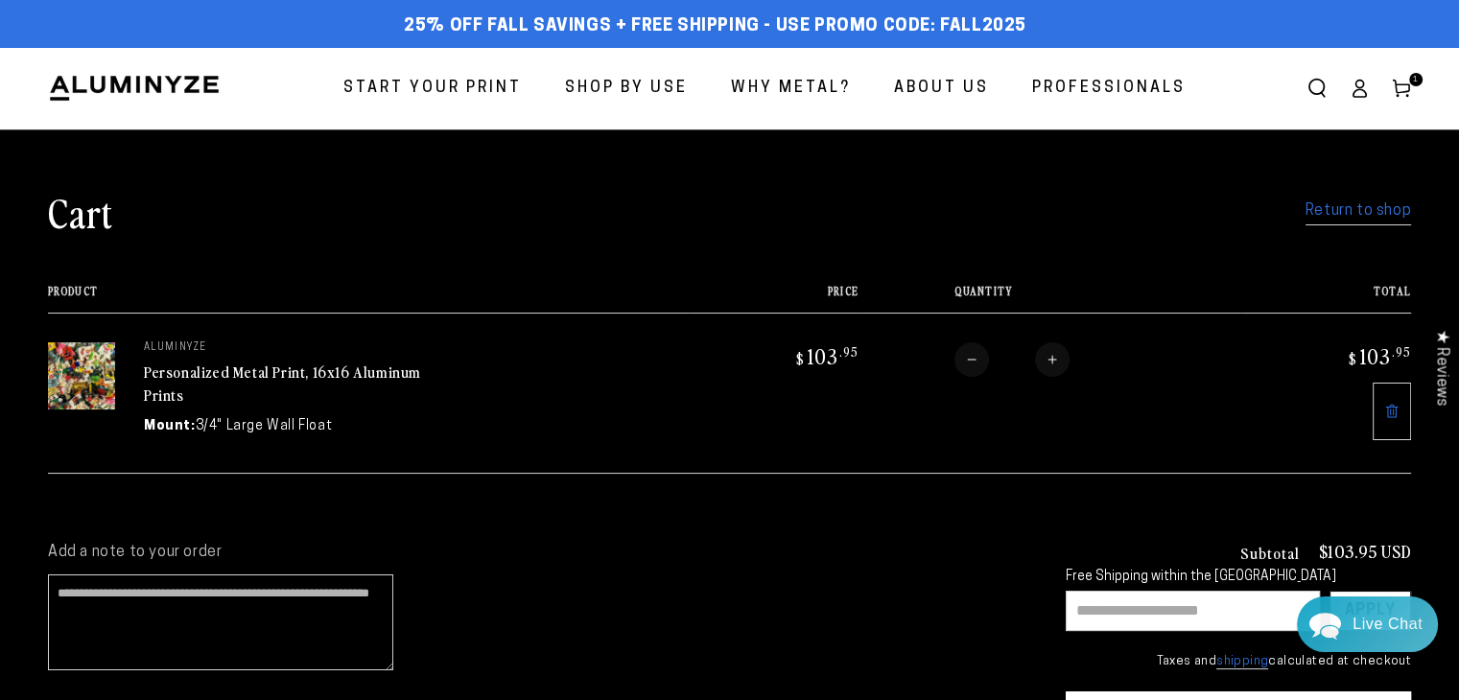
click at [469, 97] on span "Start Your Print" at bounding box center [432, 89] width 178 height 28
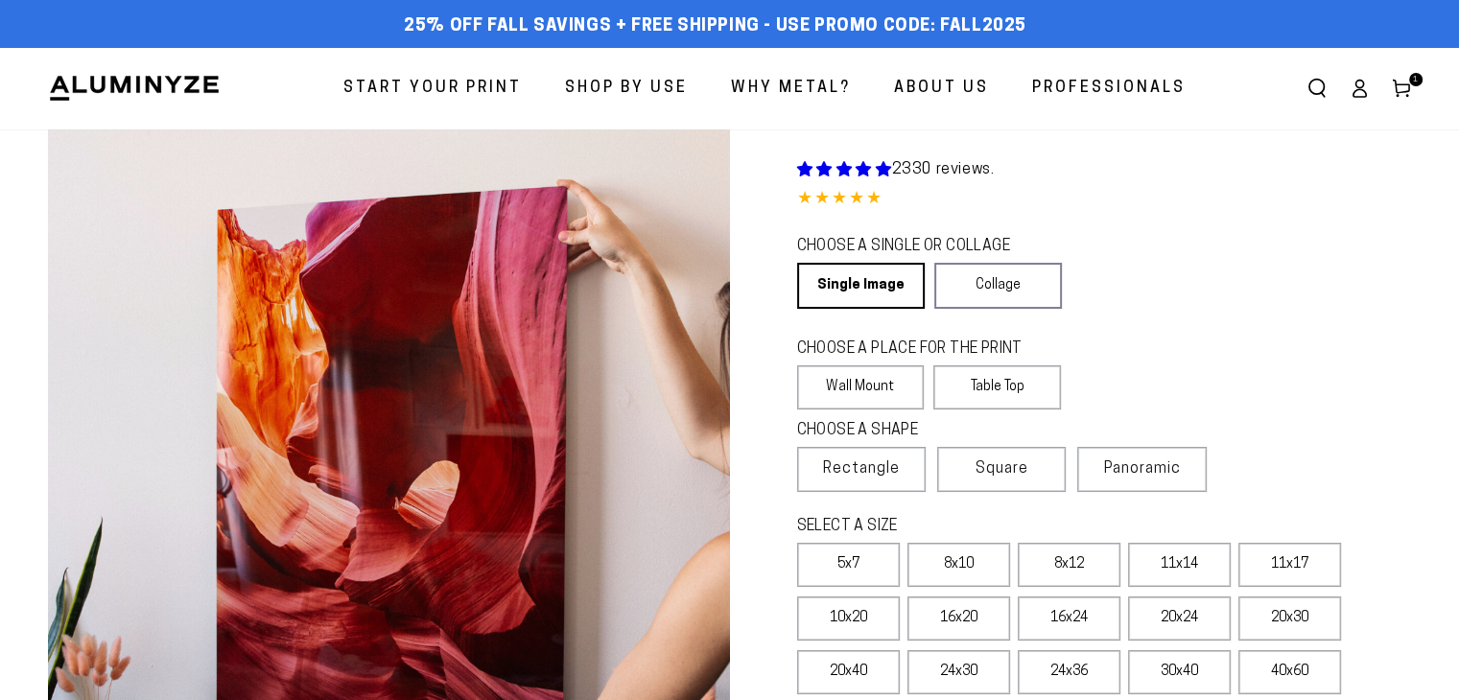
select select "**********"
click at [1014, 461] on span "Square" at bounding box center [1002, 469] width 53 height 23
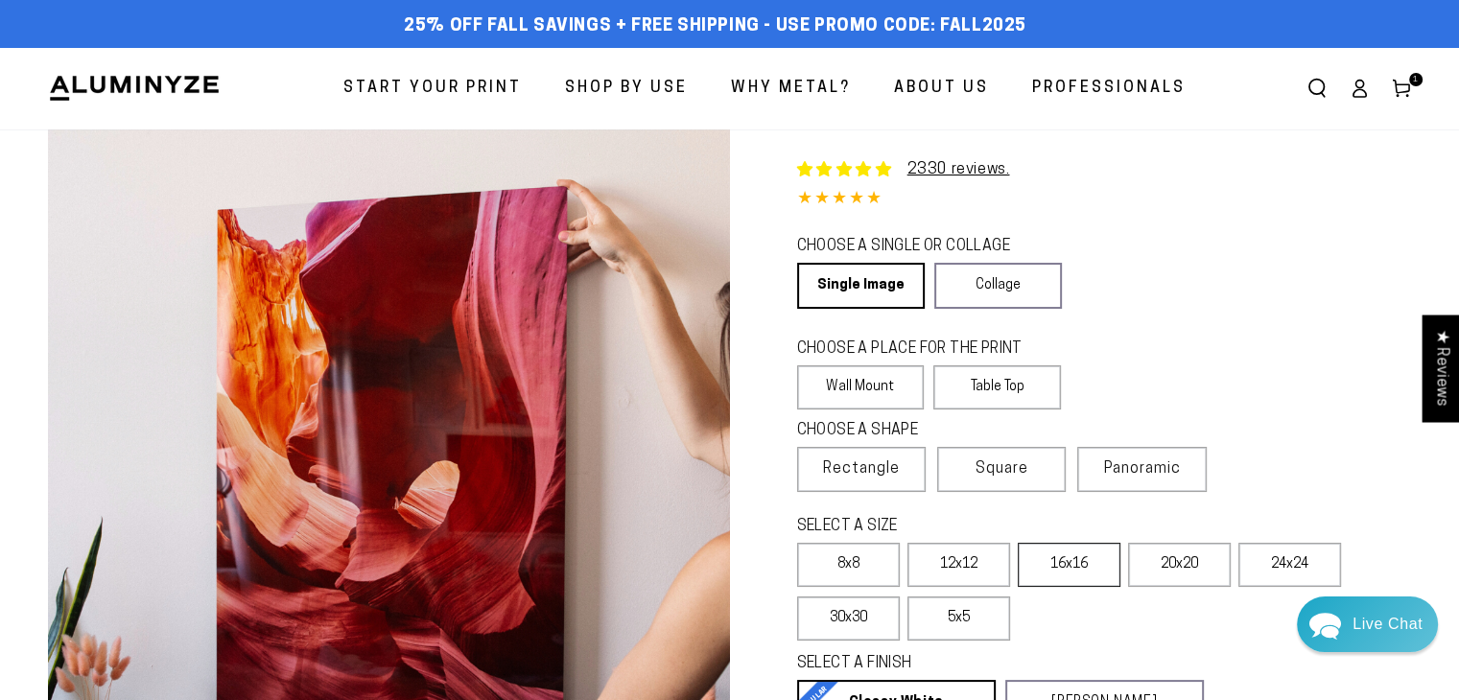
click at [1068, 579] on label "16x16" at bounding box center [1069, 565] width 103 height 44
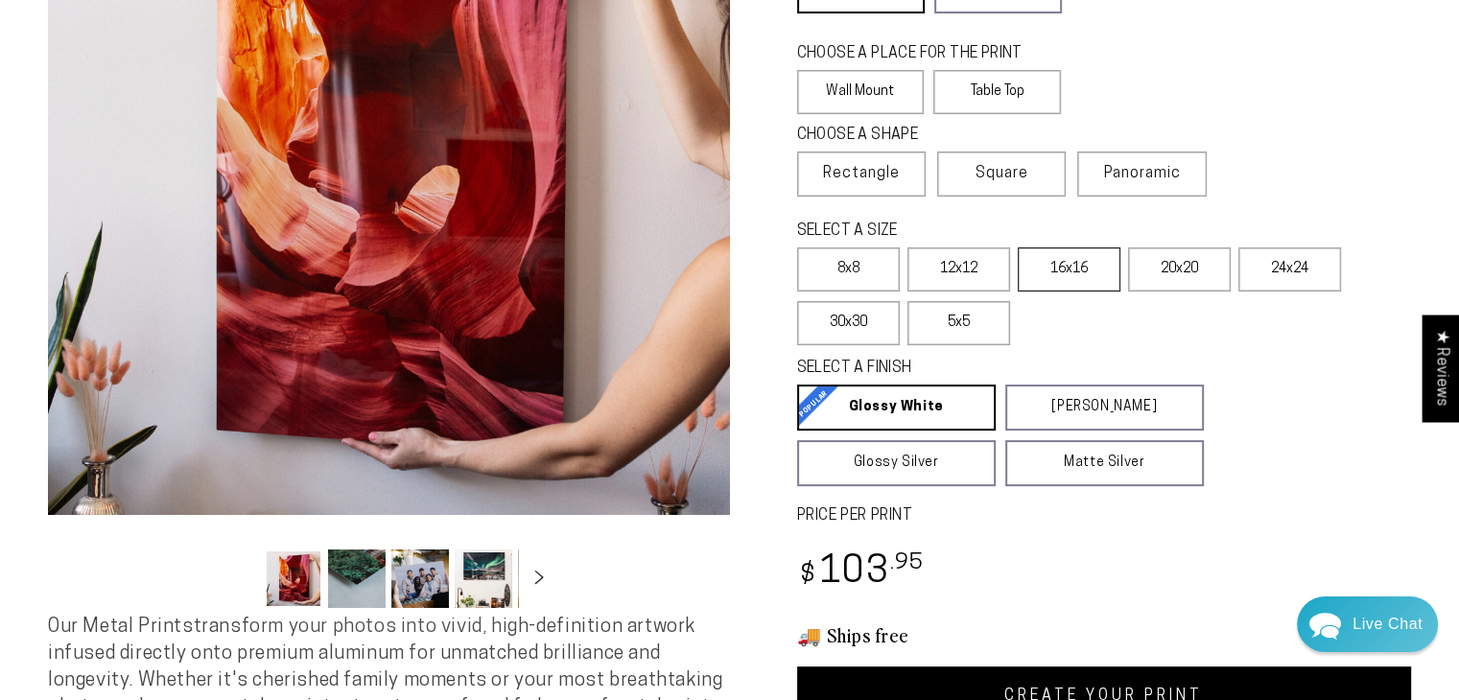
scroll to position [309, 0]
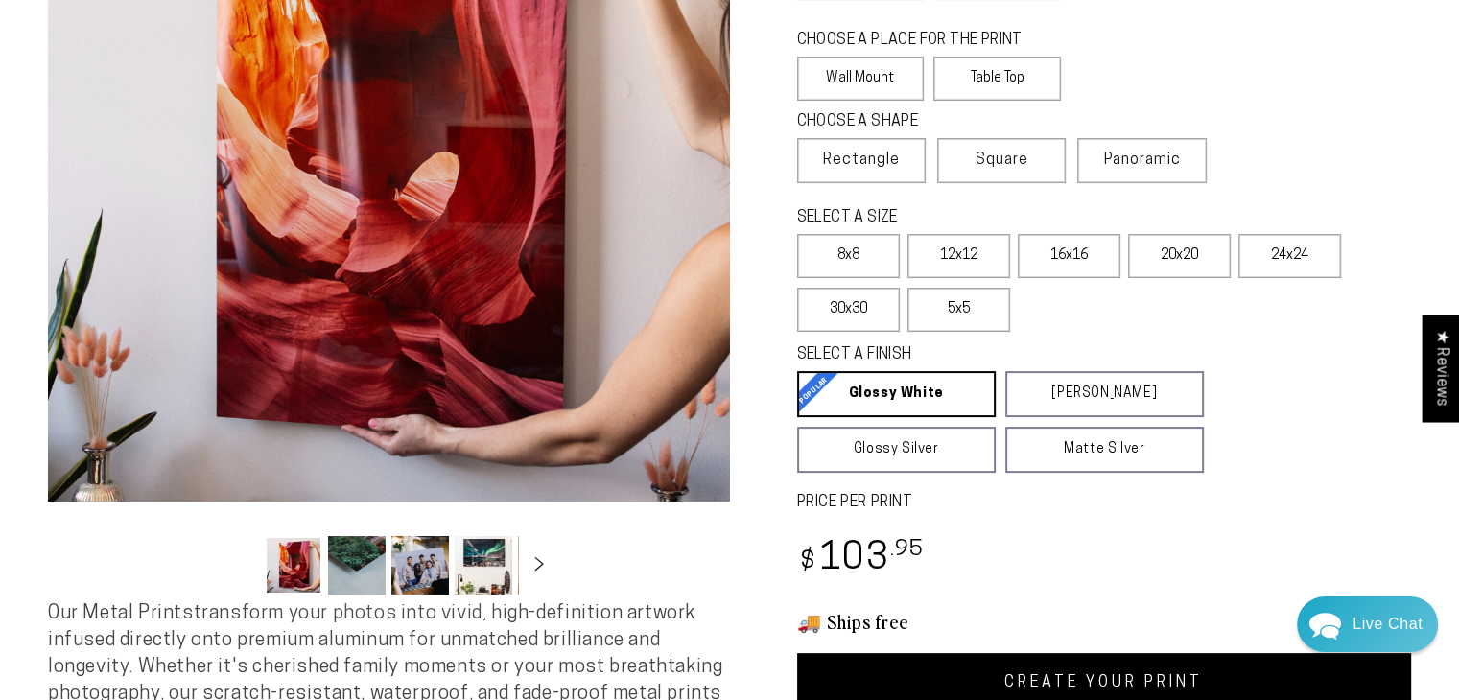
click at [1094, 671] on link "CREATE YOUR PRINT" at bounding box center [1104, 682] width 615 height 59
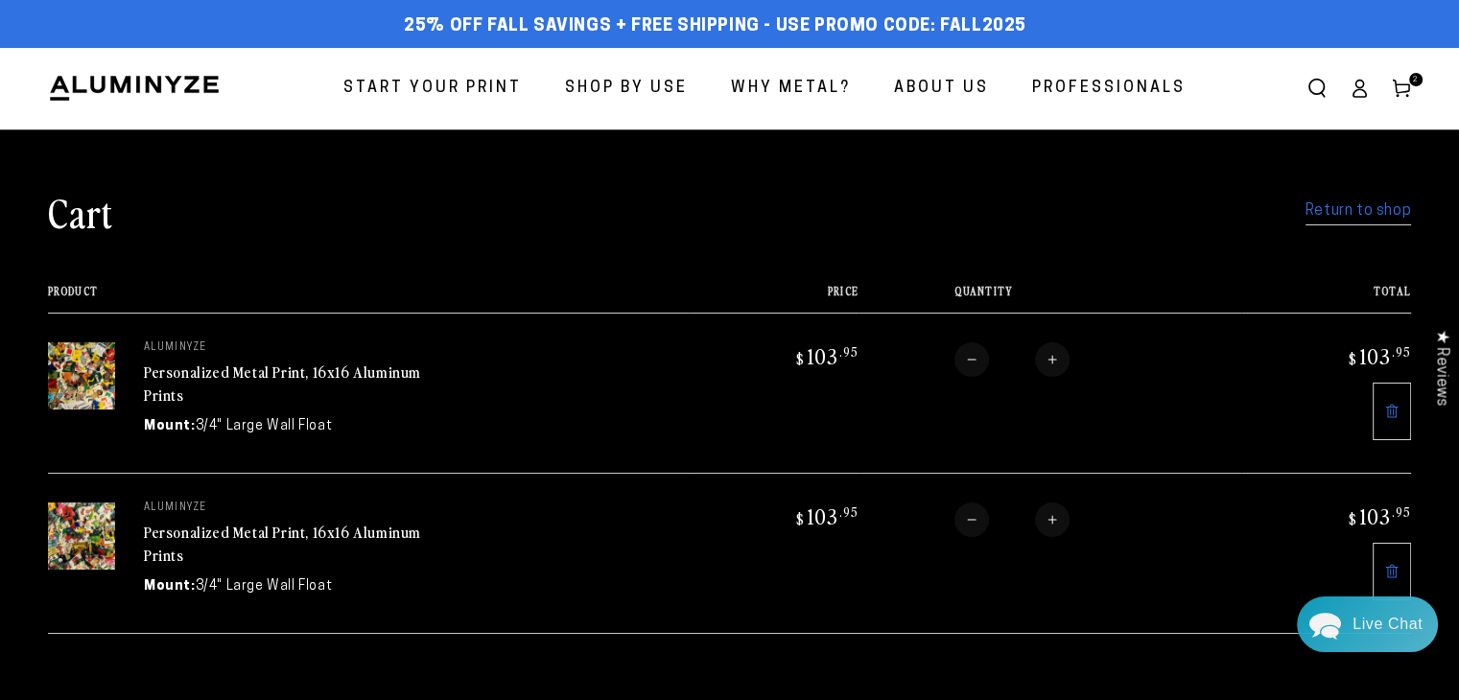
click at [96, 535] on img at bounding box center [81, 536] width 67 height 67
click at [168, 522] on link "Personalized Metal Print, 16x16 Aluminum Prints" at bounding box center [282, 544] width 277 height 46
click at [95, 387] on img at bounding box center [81, 375] width 67 height 67
click at [72, 362] on img at bounding box center [81, 375] width 67 height 67
click at [163, 365] on link "Personalized Metal Print, 16x16 Aluminum Prints" at bounding box center [282, 384] width 277 height 46
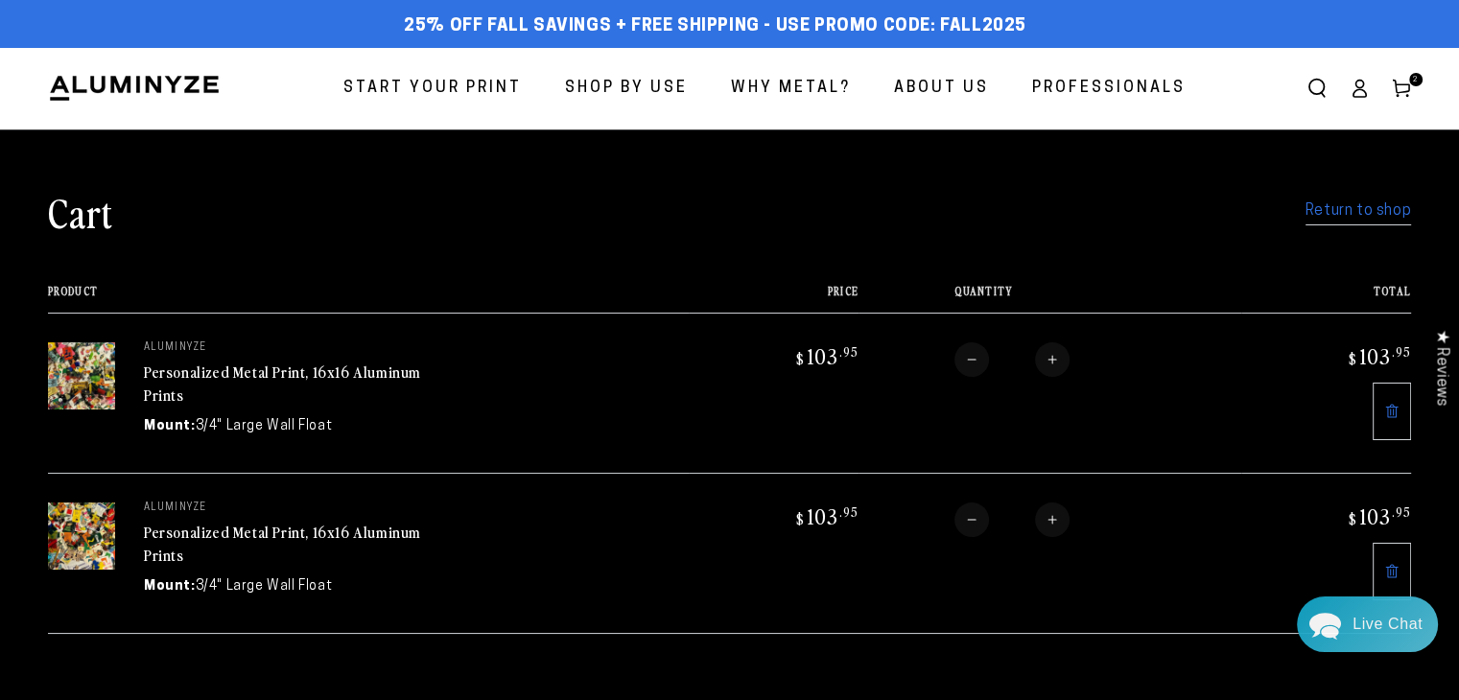
click at [161, 527] on link "Personalized Metal Print, 16x16 Aluminum Prints" at bounding box center [282, 544] width 277 height 46
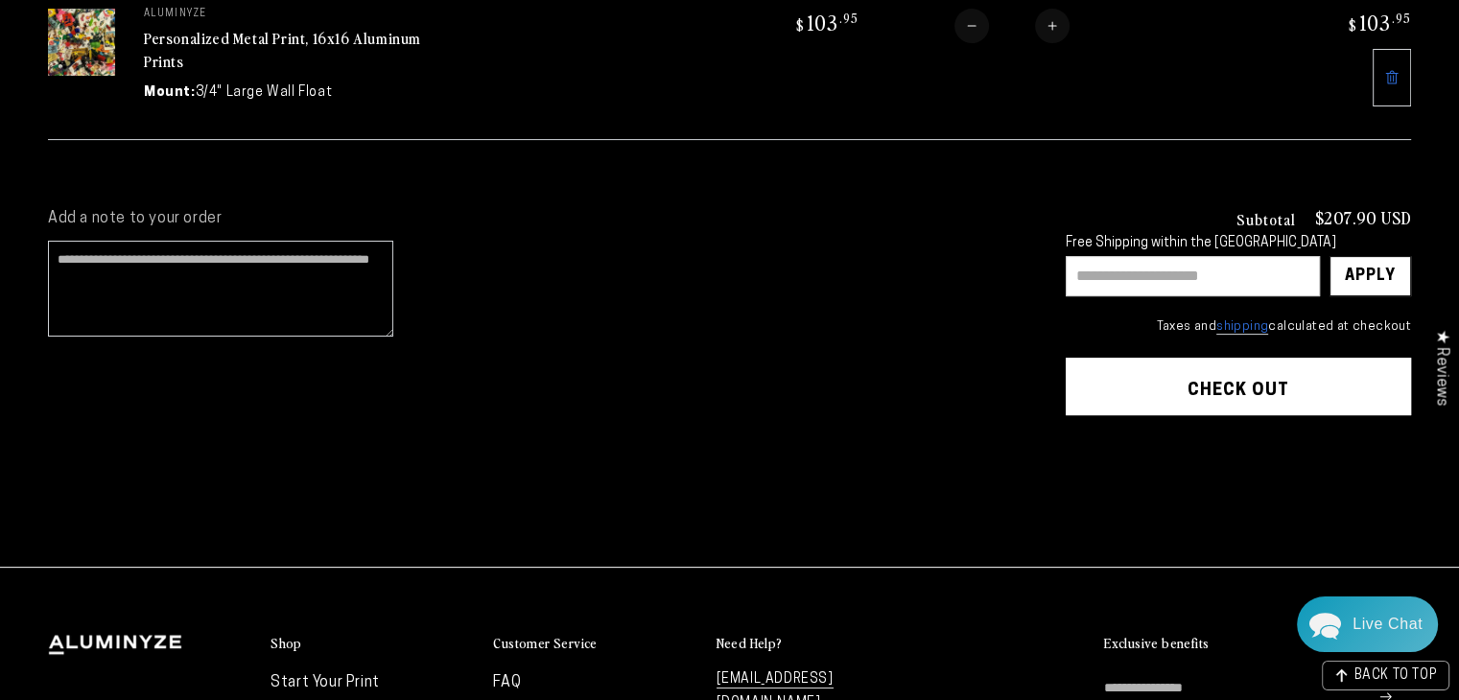
scroll to position [503, 0]
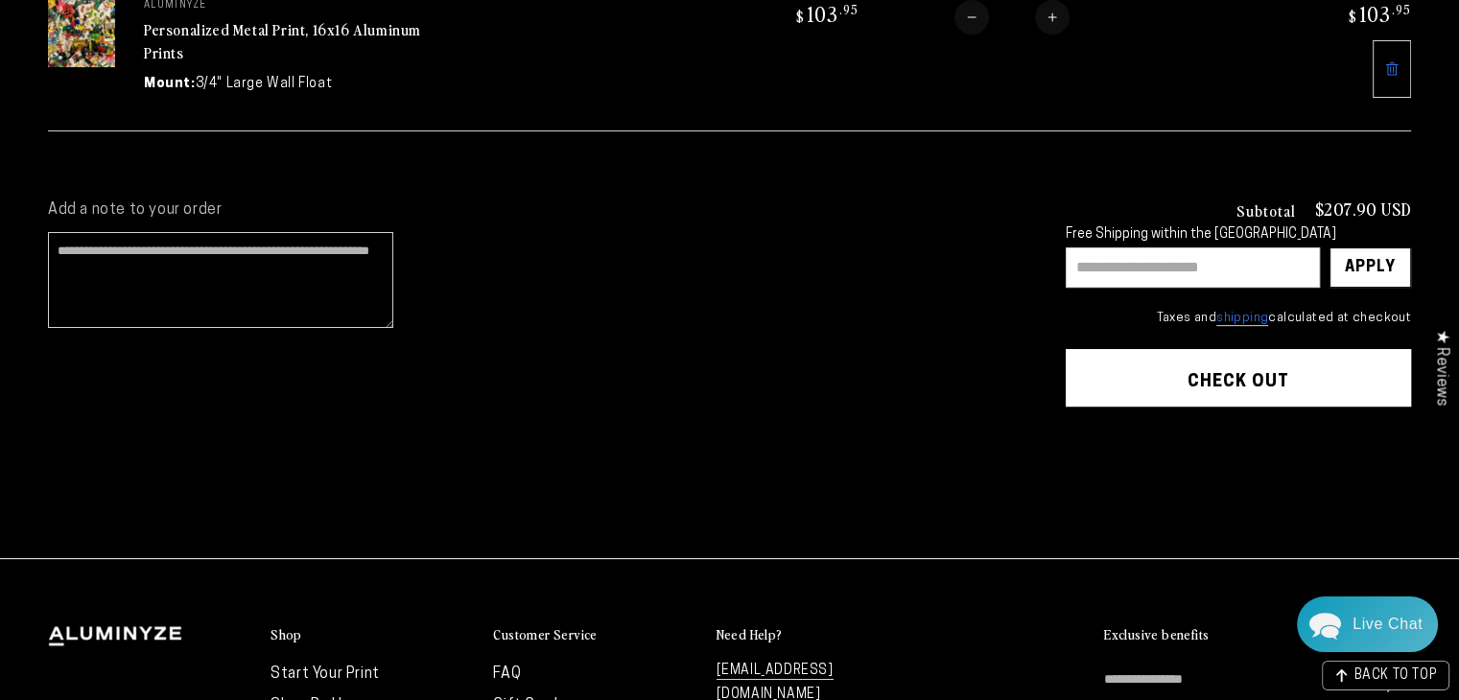
click at [1090, 252] on input "text" at bounding box center [1193, 267] width 254 height 40
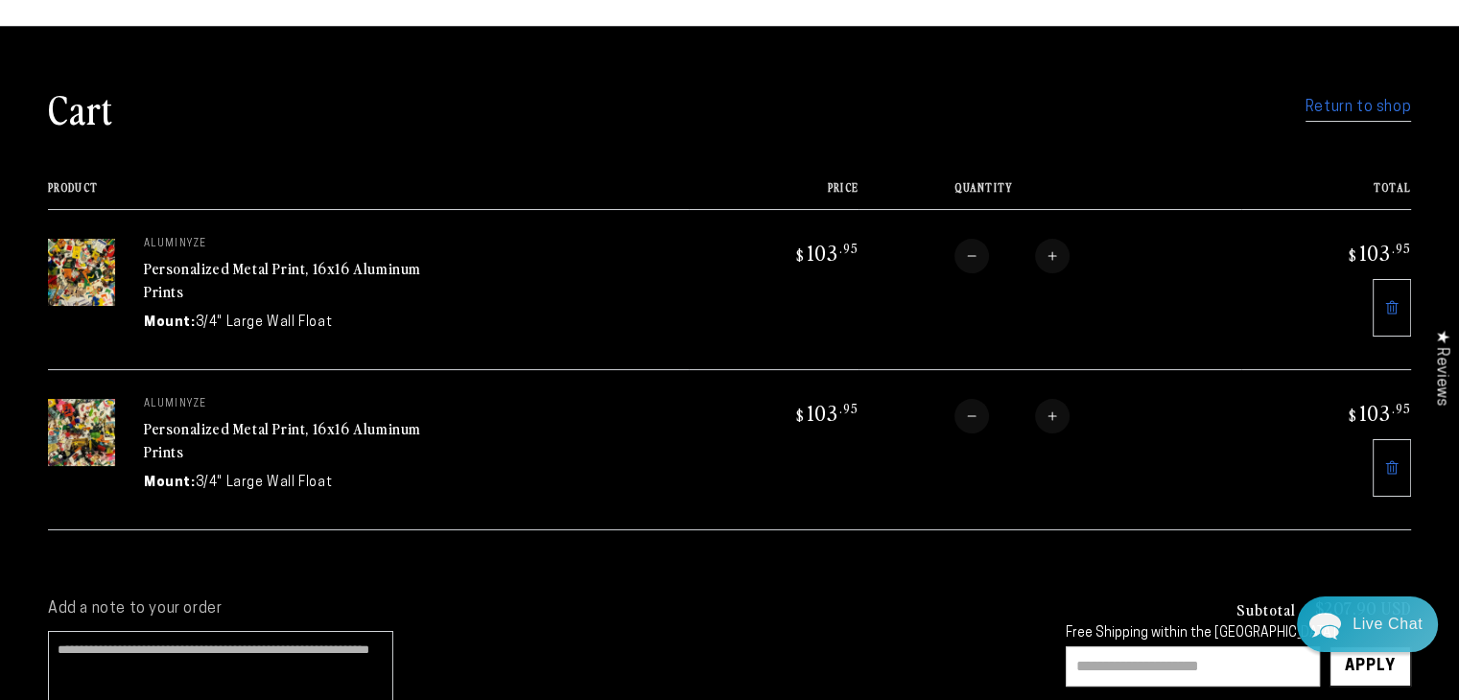
scroll to position [0, 0]
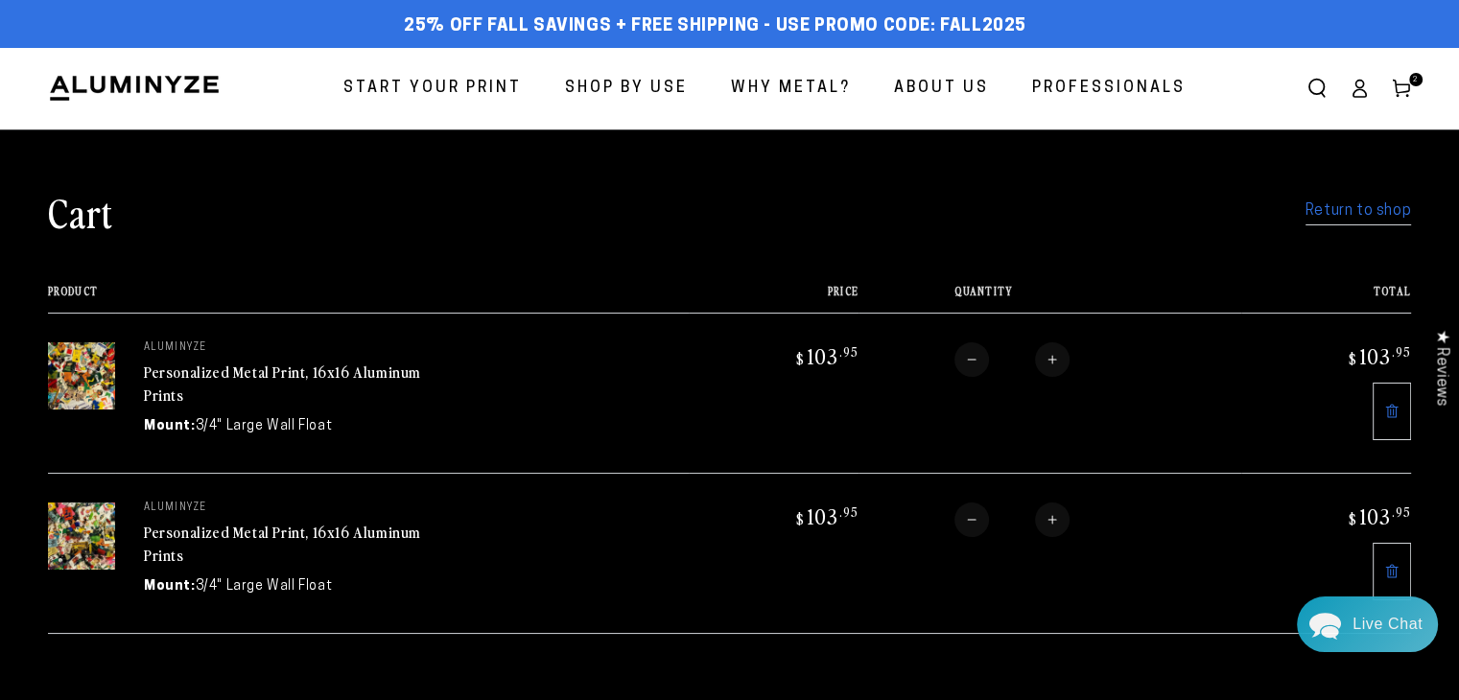
click at [247, 371] on link "Personalized Metal Print, 16x16 Aluminum Prints" at bounding box center [282, 384] width 277 height 46
click at [279, 532] on link "Personalized Metal Print, 16x16 Aluminum Prints" at bounding box center [282, 544] width 277 height 46
click at [238, 521] on link "Personalized Metal Print, 16x16 Aluminum Prints" at bounding box center [282, 544] width 277 height 46
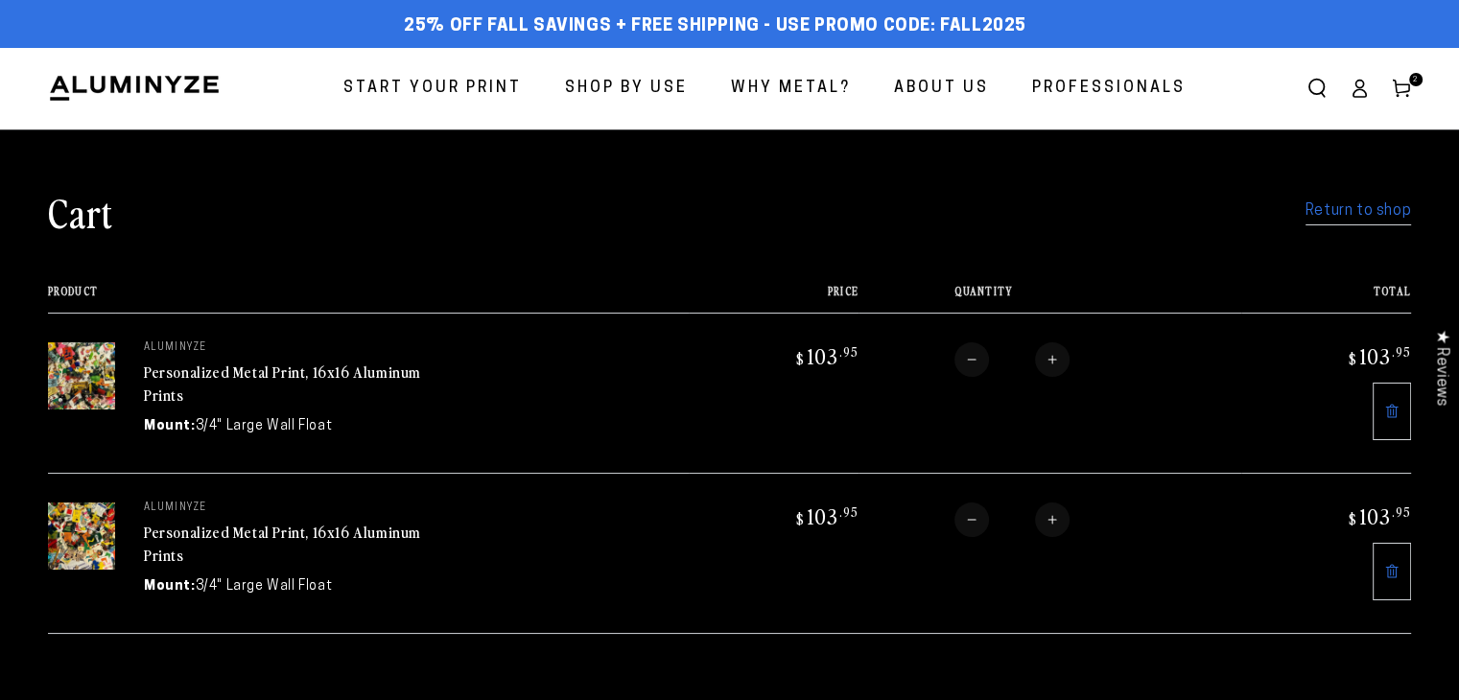
click at [83, 392] on img at bounding box center [81, 375] width 67 height 67
click at [167, 367] on link "Personalized Metal Print, 16x16 Aluminum Prints" at bounding box center [282, 384] width 277 height 46
click at [226, 533] on link "Personalized Metal Print, 16x16 Aluminum Prints" at bounding box center [282, 544] width 277 height 46
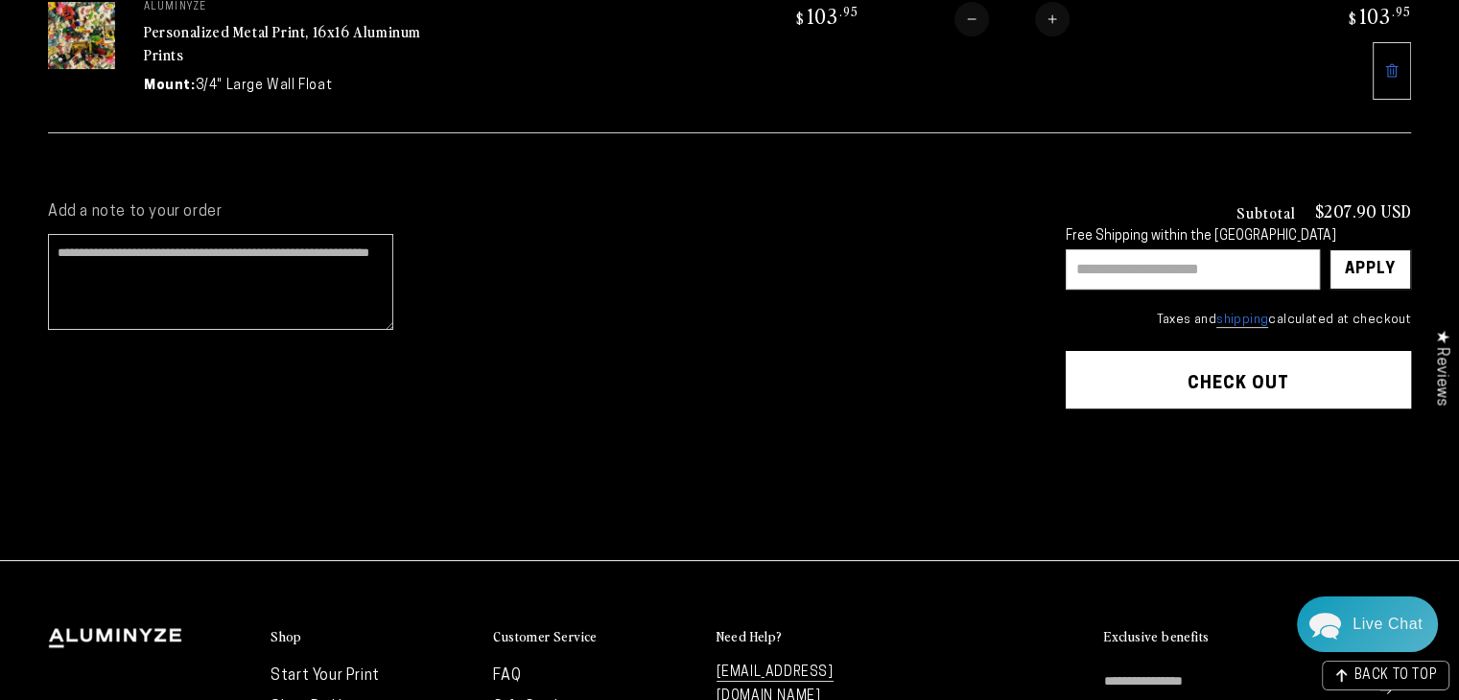
drag, startPoint x: 977, startPoint y: 445, endPoint x: 818, endPoint y: 294, distance: 219.1
click at [818, 294] on cart-note "Add a note to your order" at bounding box center [537, 271] width 979 height 138
click at [1074, 254] on input "text" at bounding box center [1193, 269] width 254 height 40
click at [1366, 272] on div "Apply" at bounding box center [1370, 269] width 51 height 38
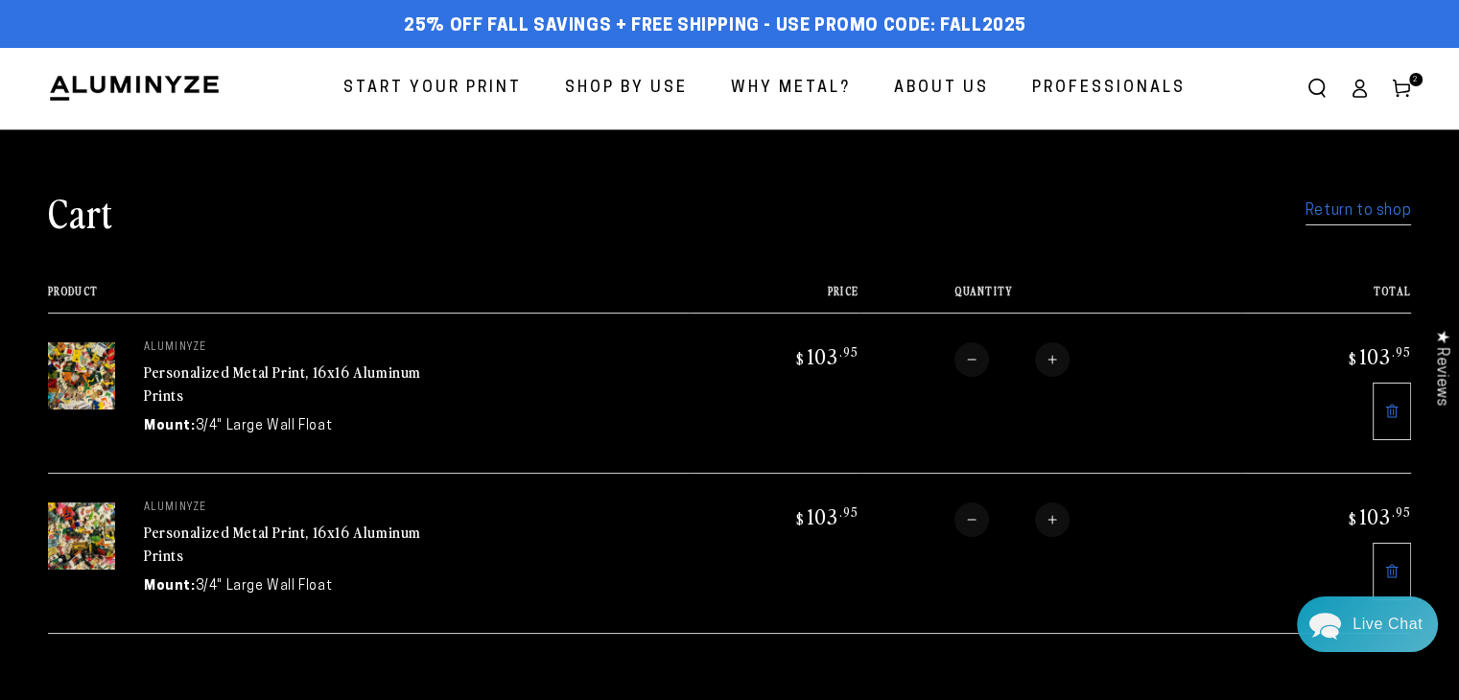
click at [629, 24] on span "25% off FALL Savings + Free Shipping - Use Promo Code: FALL2025" at bounding box center [715, 26] width 623 height 21
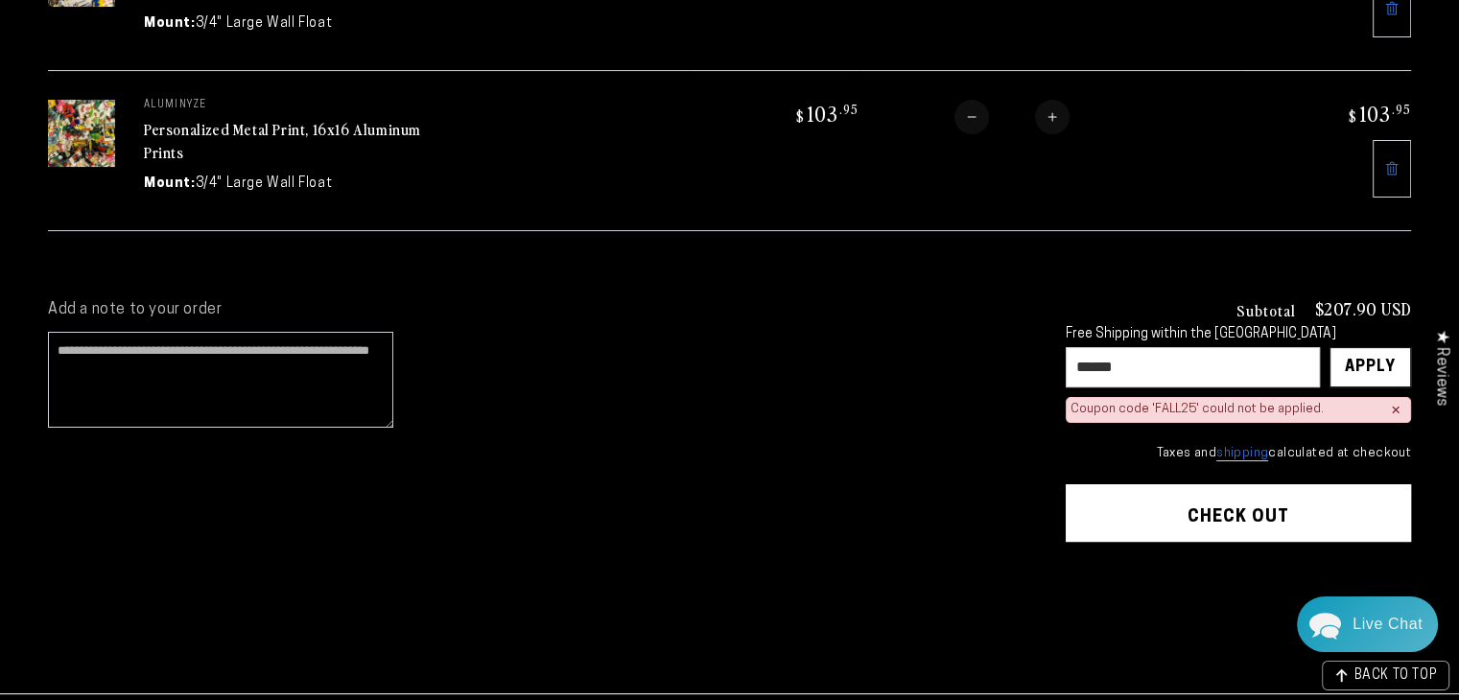
scroll to position [403, 0]
click at [1211, 402] on div "Coupon code 'FALL25' could not be applied." at bounding box center [1197, 410] width 253 height 16
click at [1143, 359] on input "******" at bounding box center [1193, 367] width 254 height 40
type input "********"
click at [1356, 358] on div "Apply" at bounding box center [1370, 367] width 51 height 38
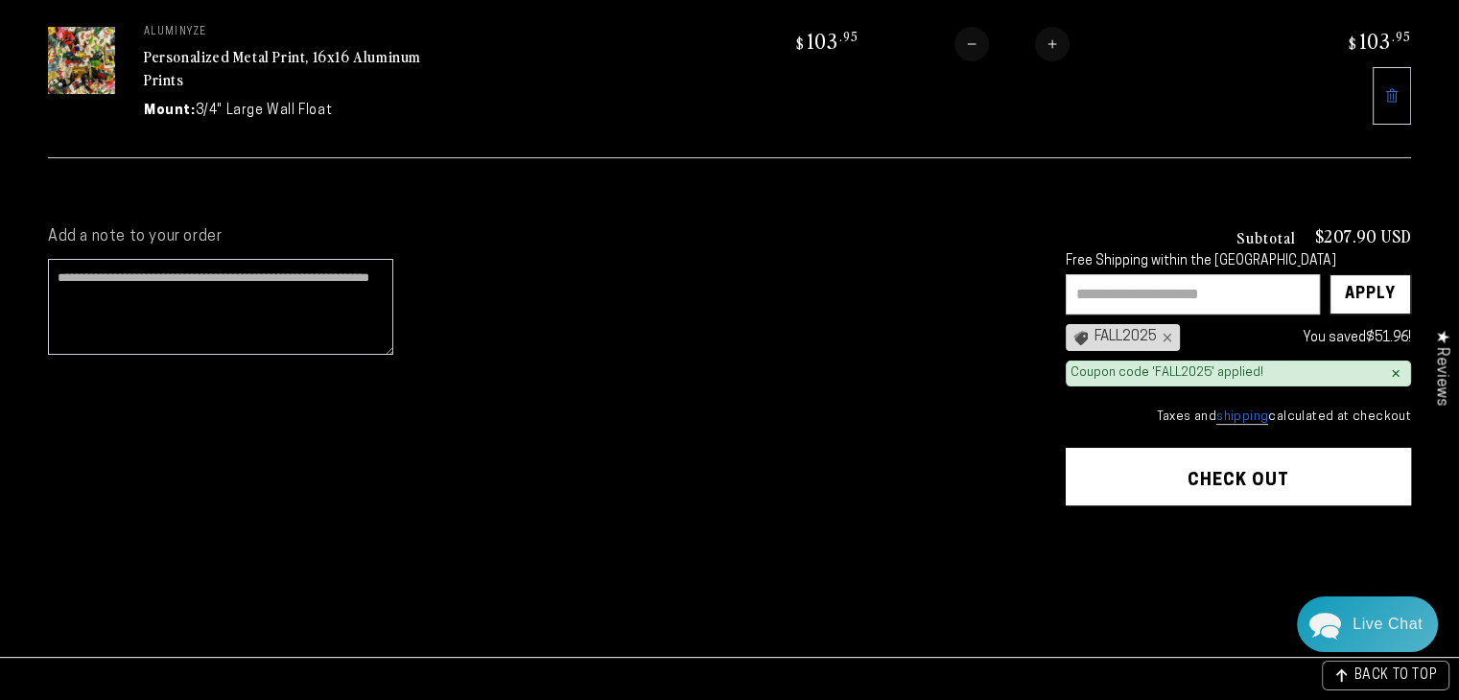
scroll to position [476, 0]
click at [1186, 459] on button "Check out" at bounding box center [1238, 477] width 345 height 58
